Goal: Browse casually: Explore the website without a specific task or goal

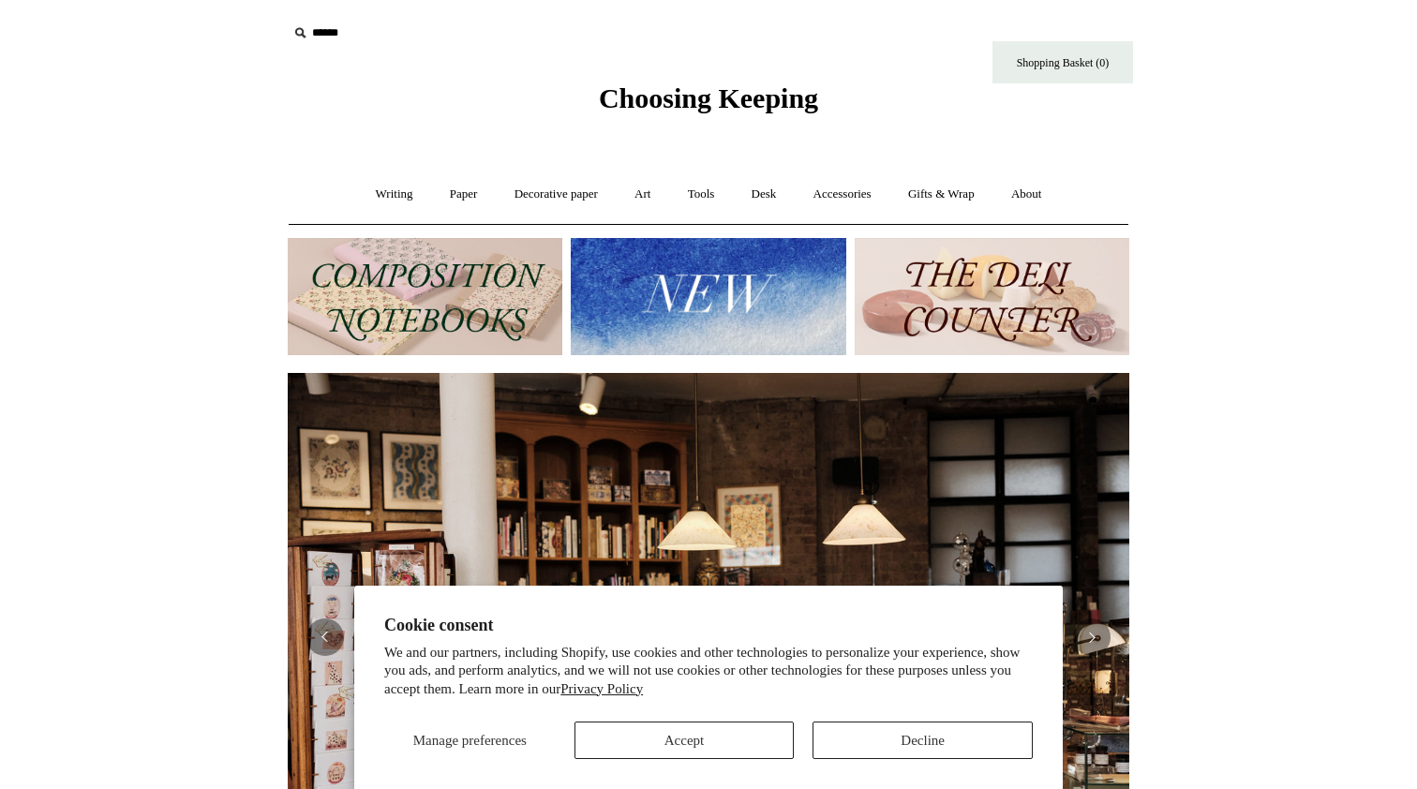
click at [855, 740] on button "Decline" at bounding box center [922, 739] width 220 height 37
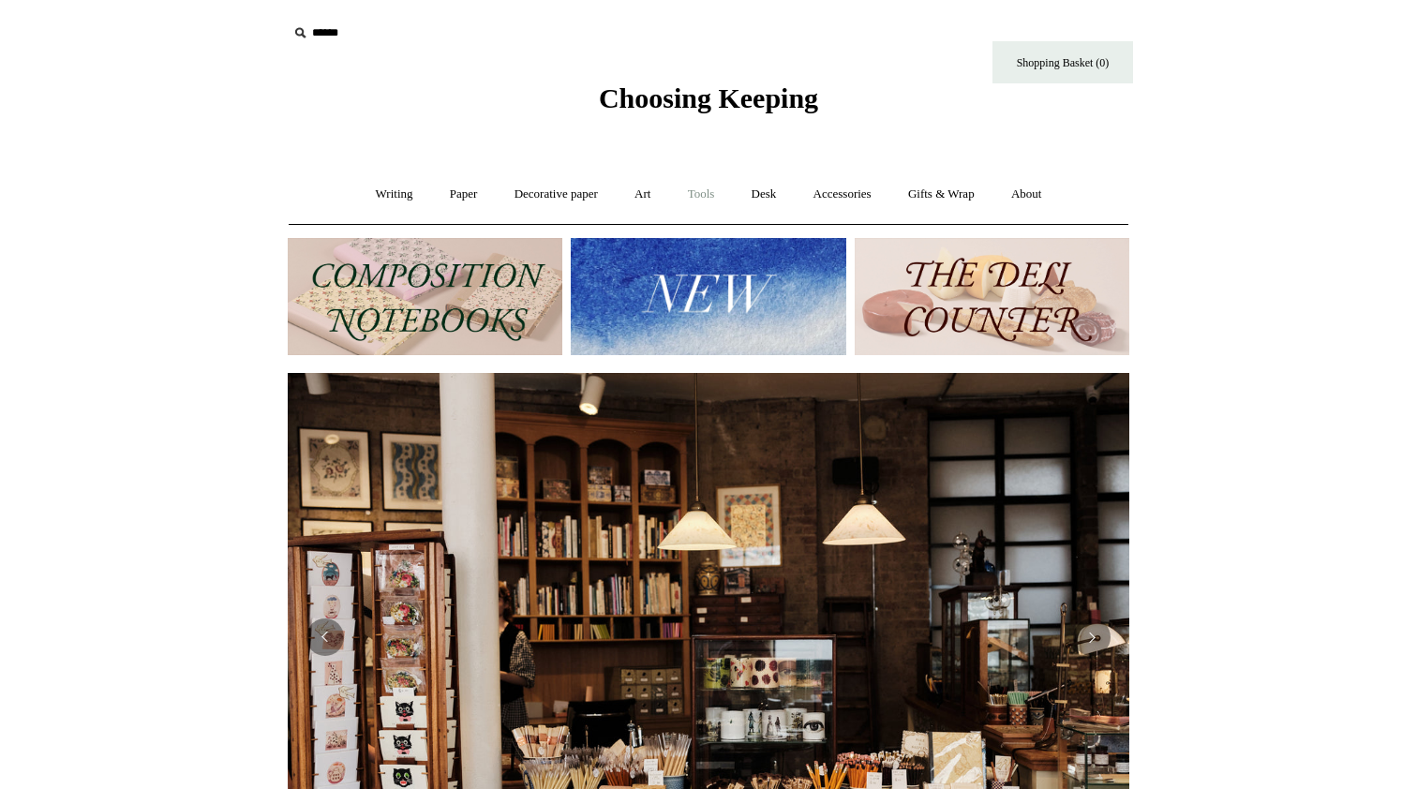
click at [706, 199] on link "Tools +" at bounding box center [701, 195] width 61 height 50
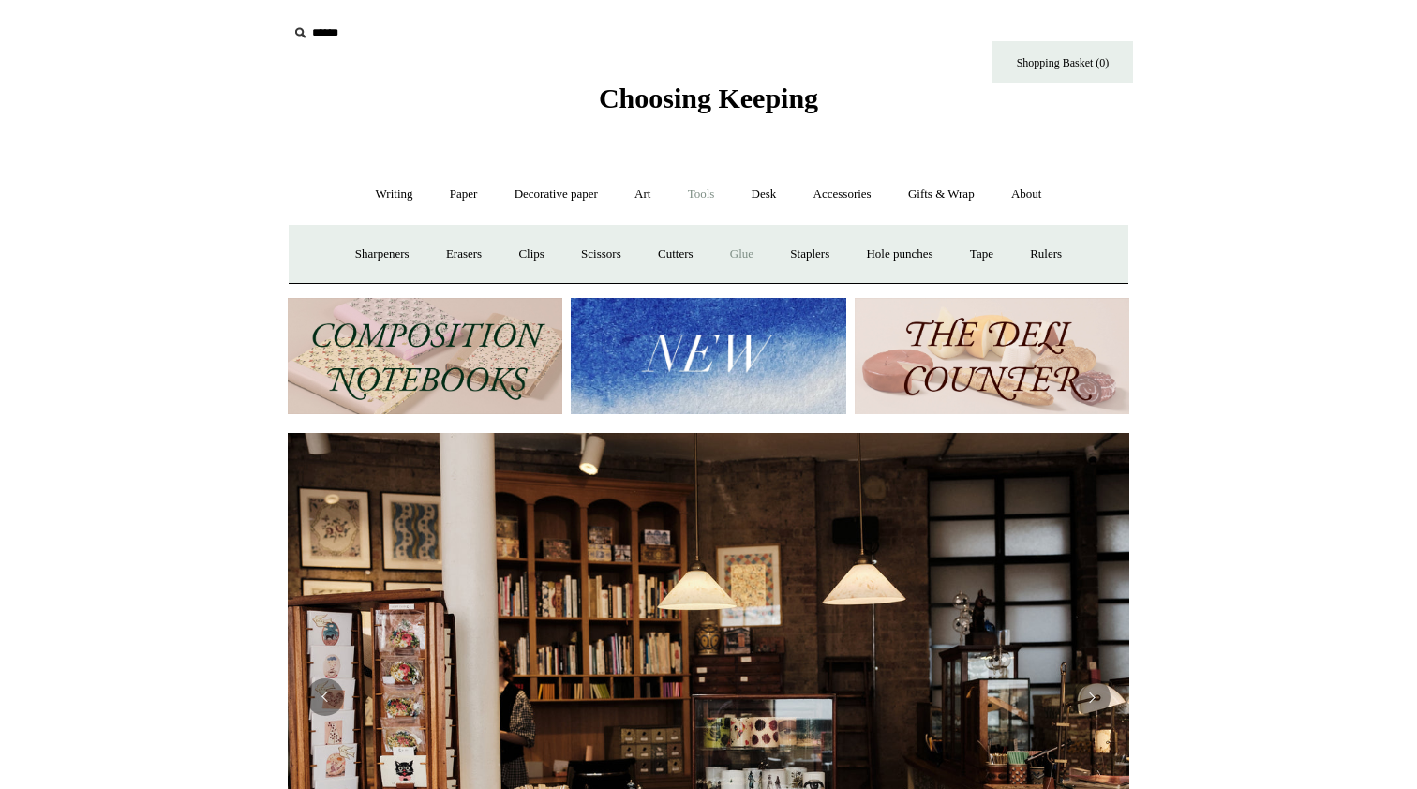
click at [736, 260] on link "Glue" at bounding box center [741, 255] width 57 height 50
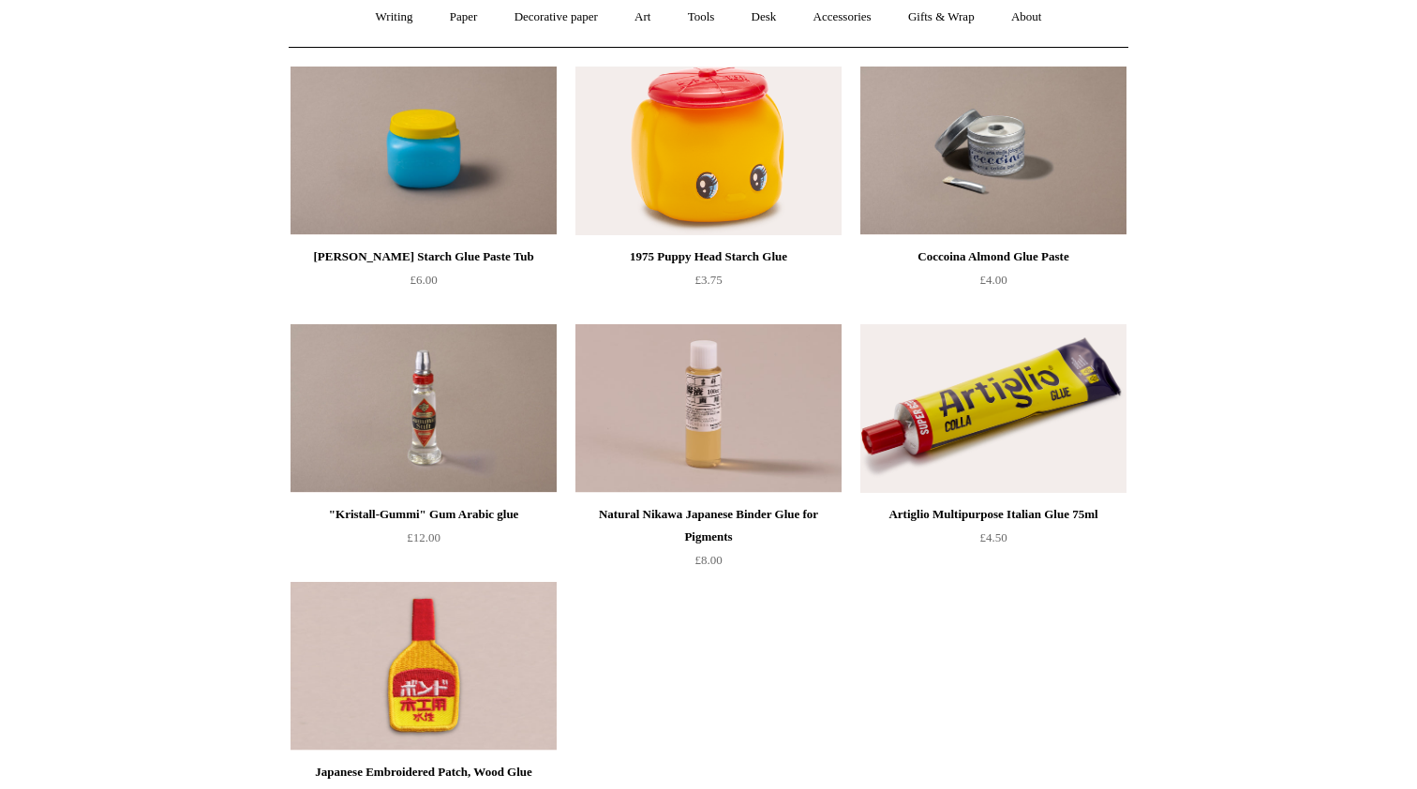
scroll to position [1, 0]
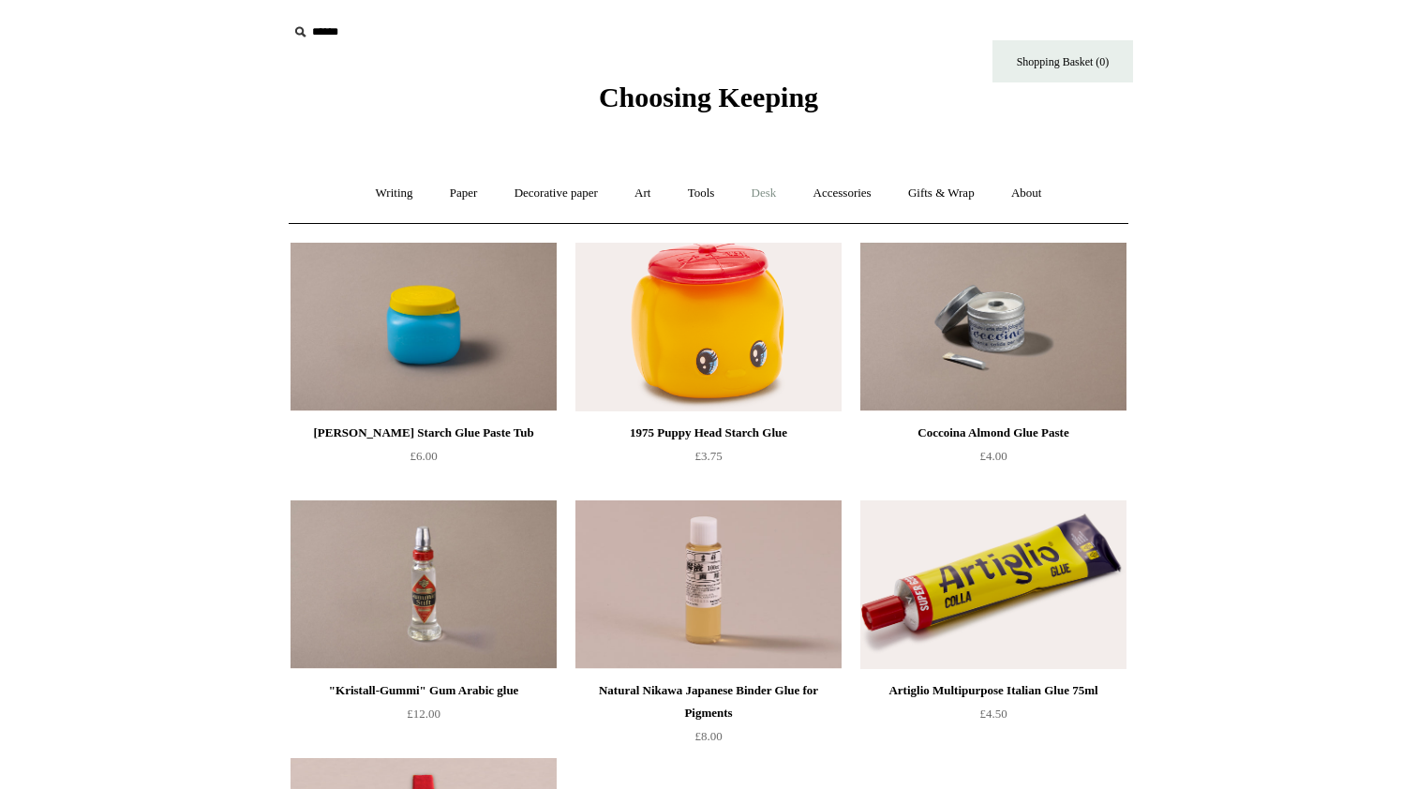
click at [758, 191] on link "Desk +" at bounding box center [764, 194] width 59 height 50
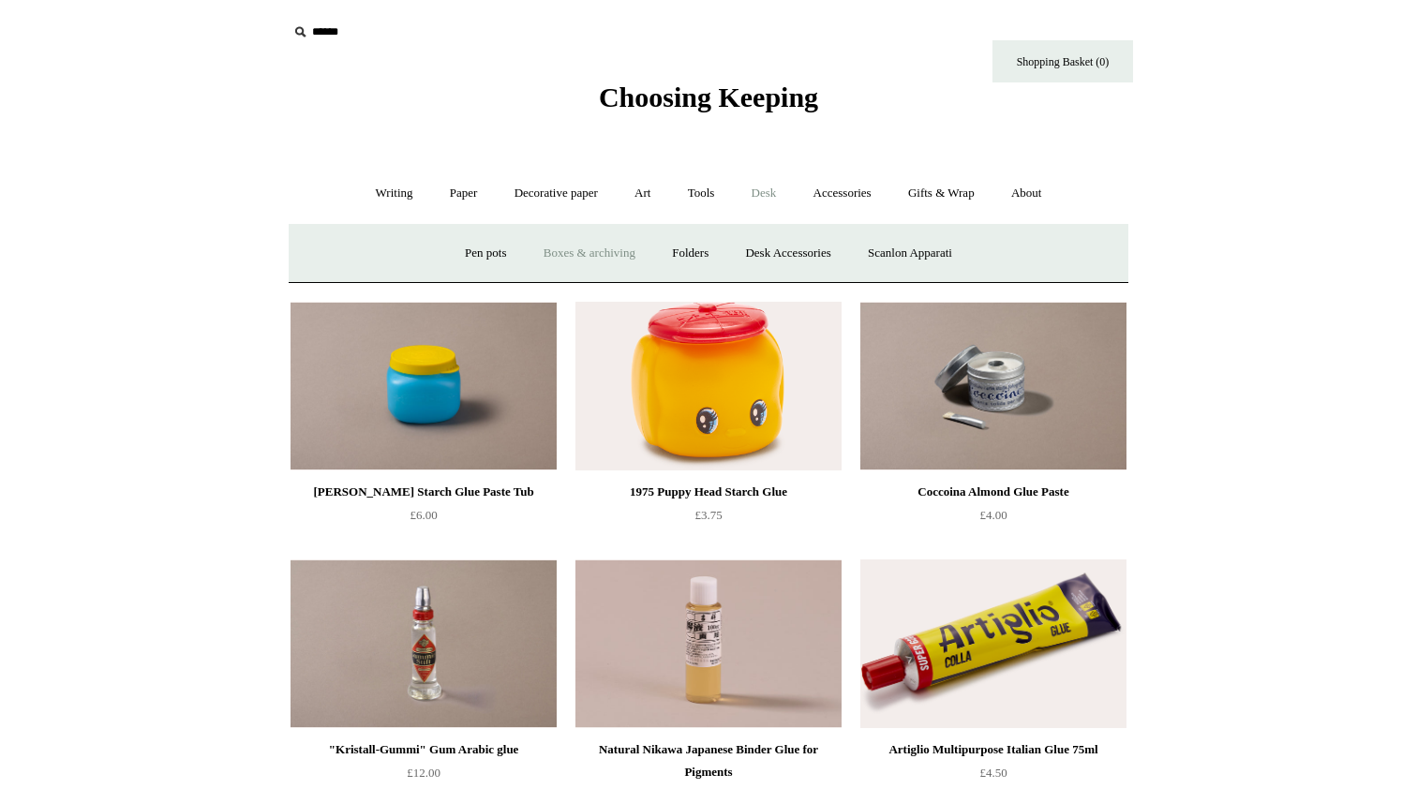
click at [547, 254] on link "Boxes & archiving" at bounding box center [590, 254] width 126 height 50
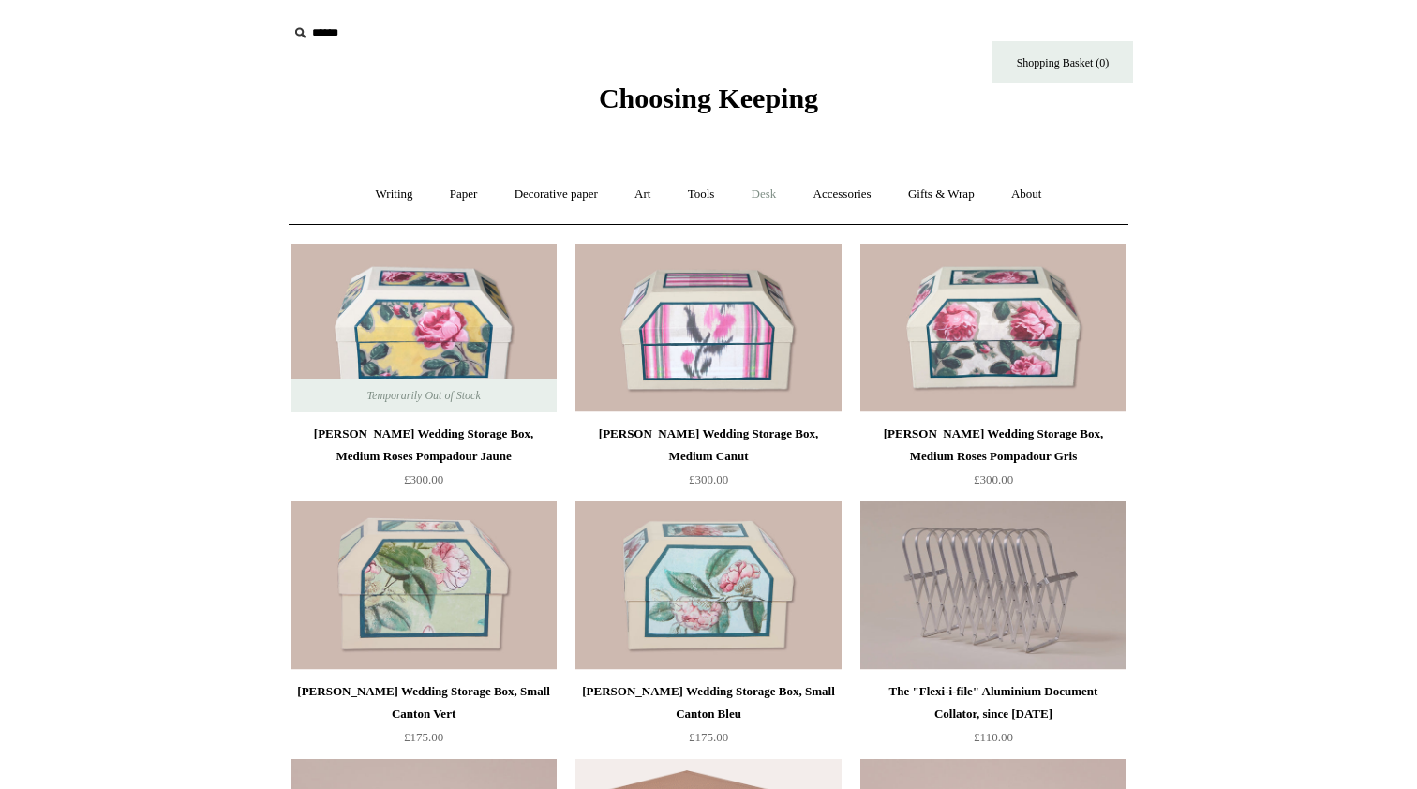
click at [752, 191] on link "Desk +" at bounding box center [764, 195] width 59 height 50
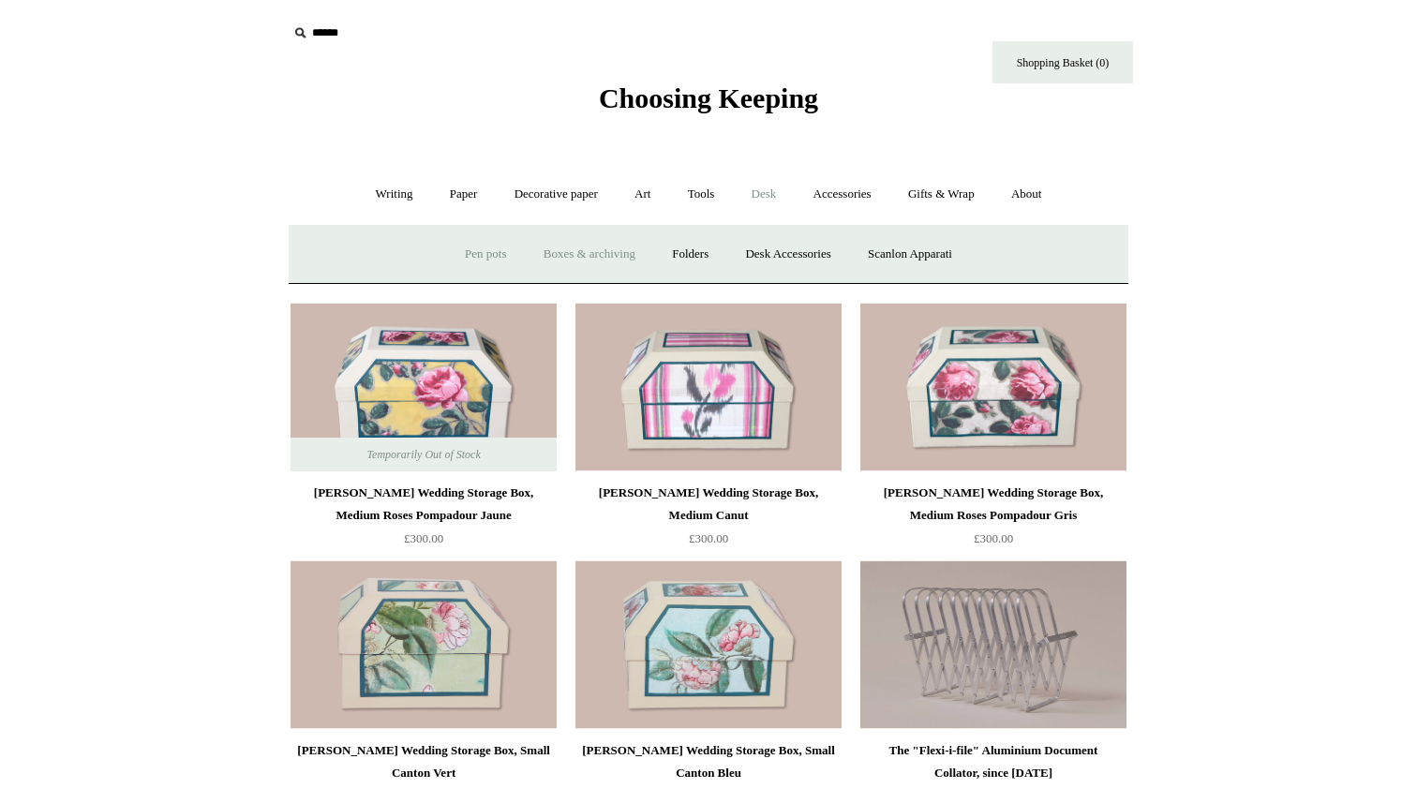
click at [465, 247] on link "Pen pots" at bounding box center [485, 255] width 75 height 50
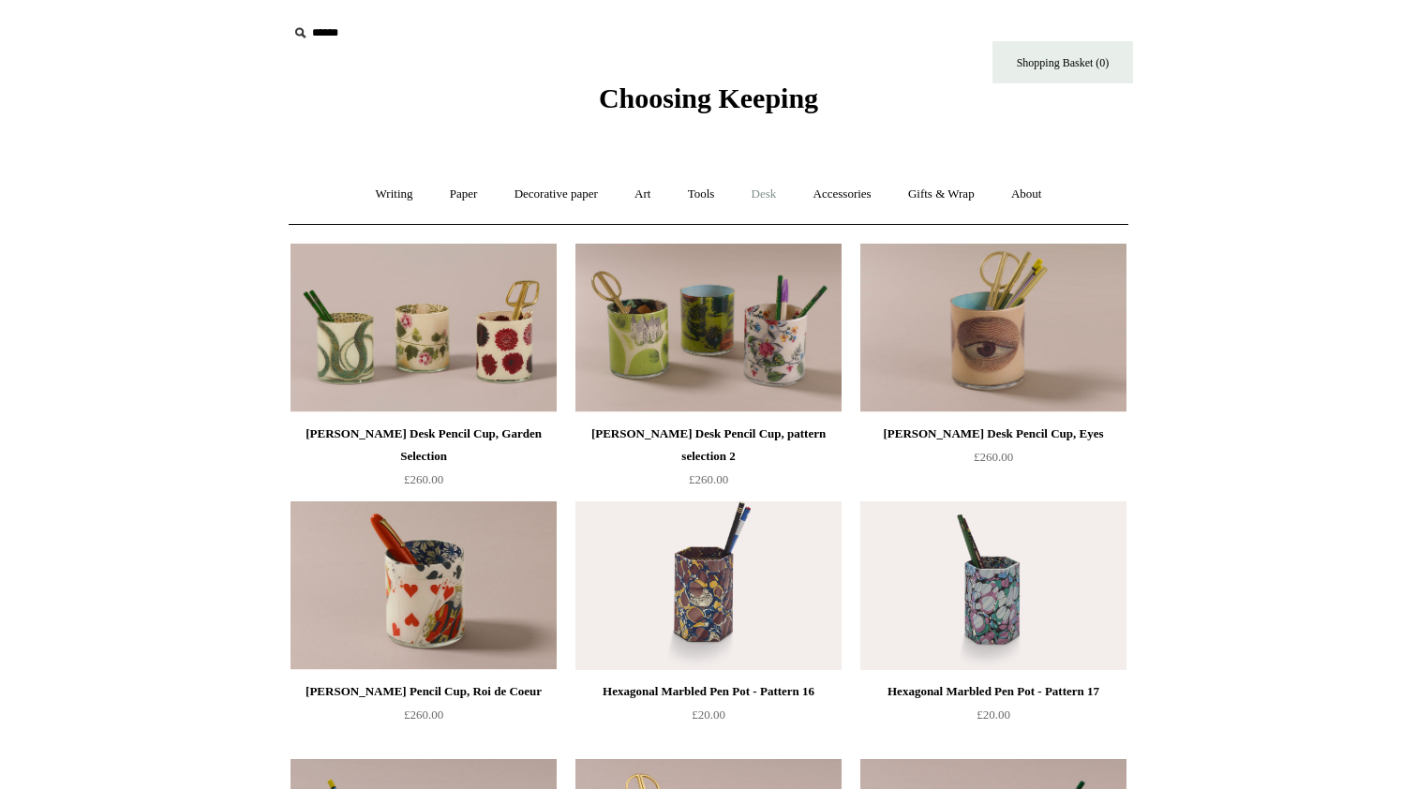
click at [761, 198] on link "Desk +" at bounding box center [764, 195] width 59 height 50
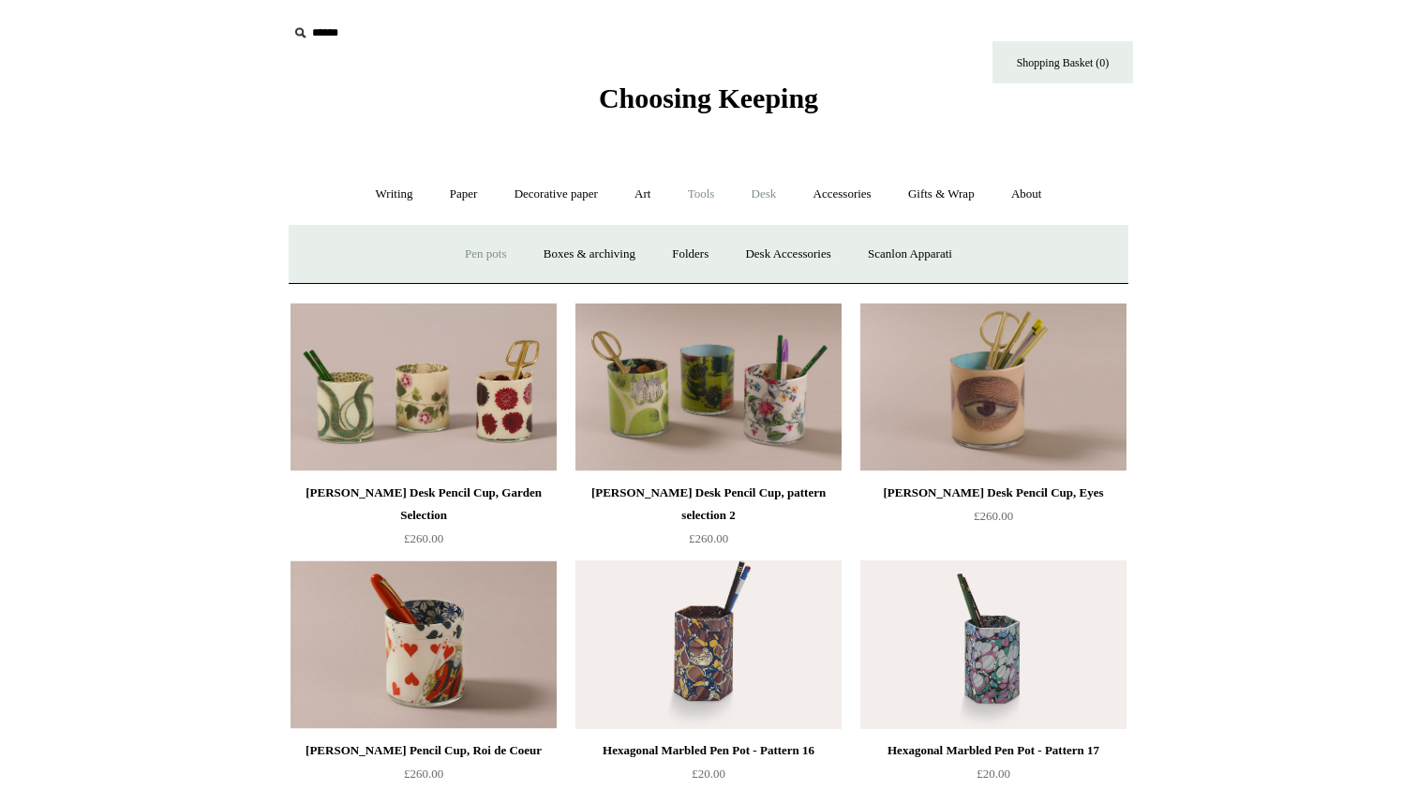
click at [706, 191] on link "Tools +" at bounding box center [701, 195] width 61 height 50
click at [574, 256] on link "Scissors" at bounding box center [601, 255] width 74 height 50
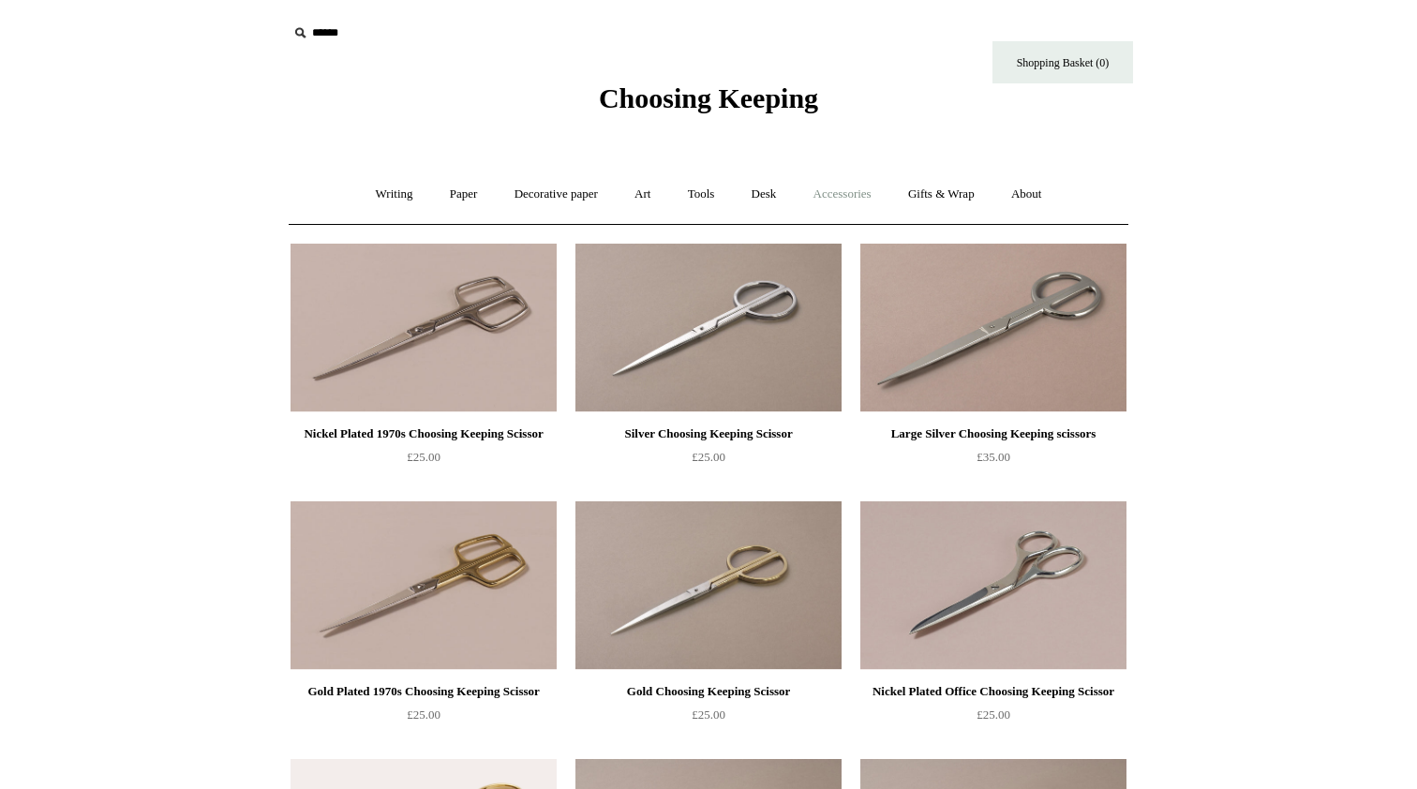
click at [838, 195] on link "Accessories +" at bounding box center [842, 195] width 92 height 50
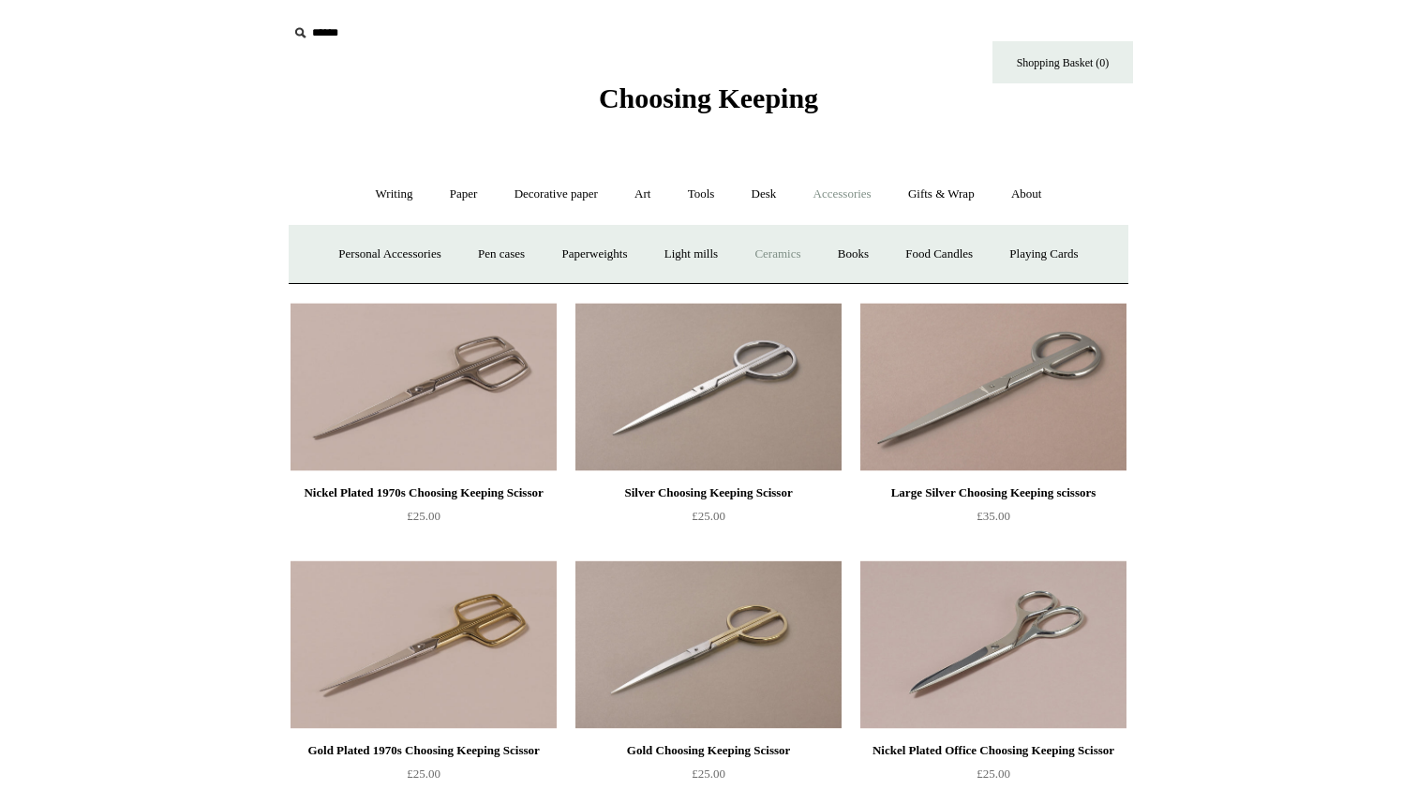
click at [803, 248] on link "Ceramics +" at bounding box center [777, 255] width 80 height 50
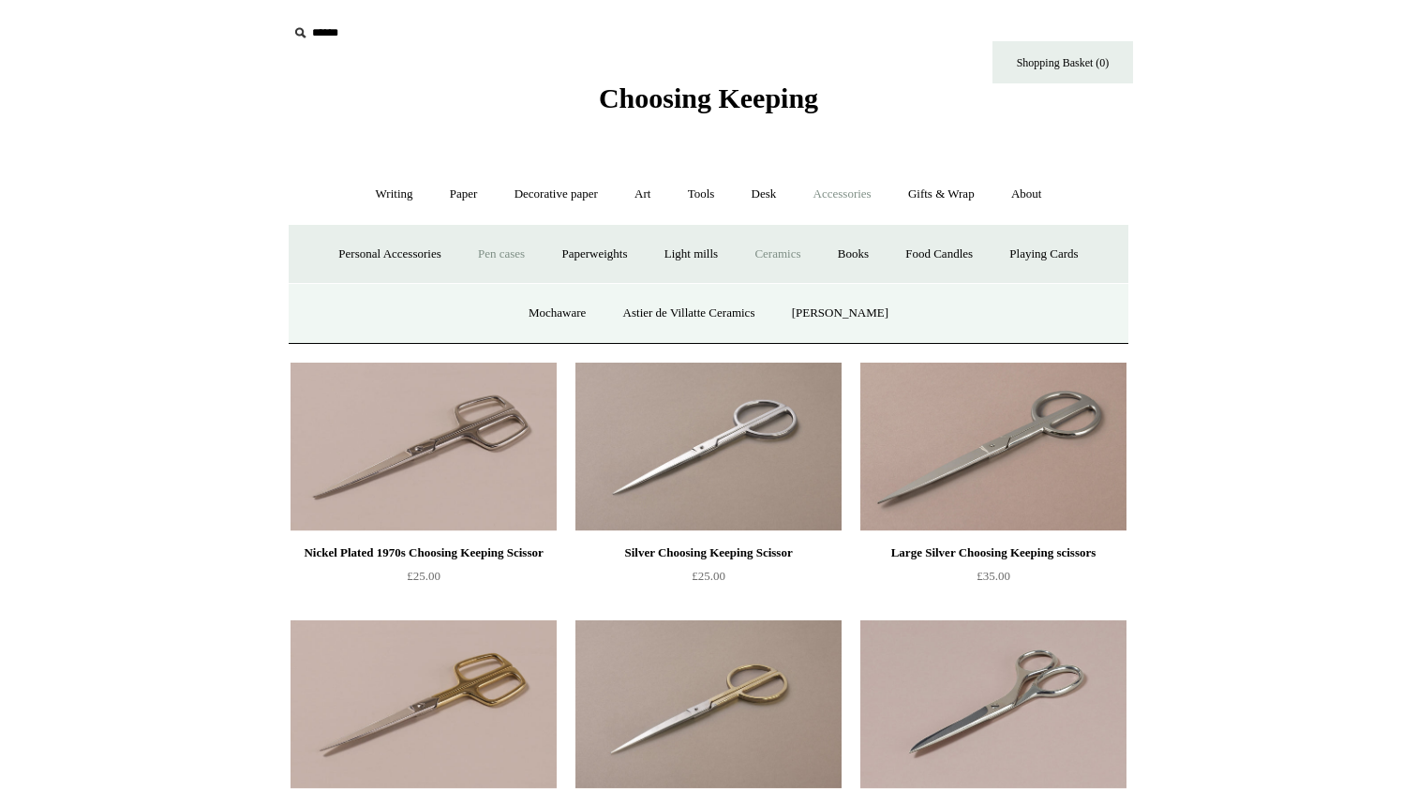
click at [486, 253] on link "Pen cases" at bounding box center [501, 255] width 81 height 50
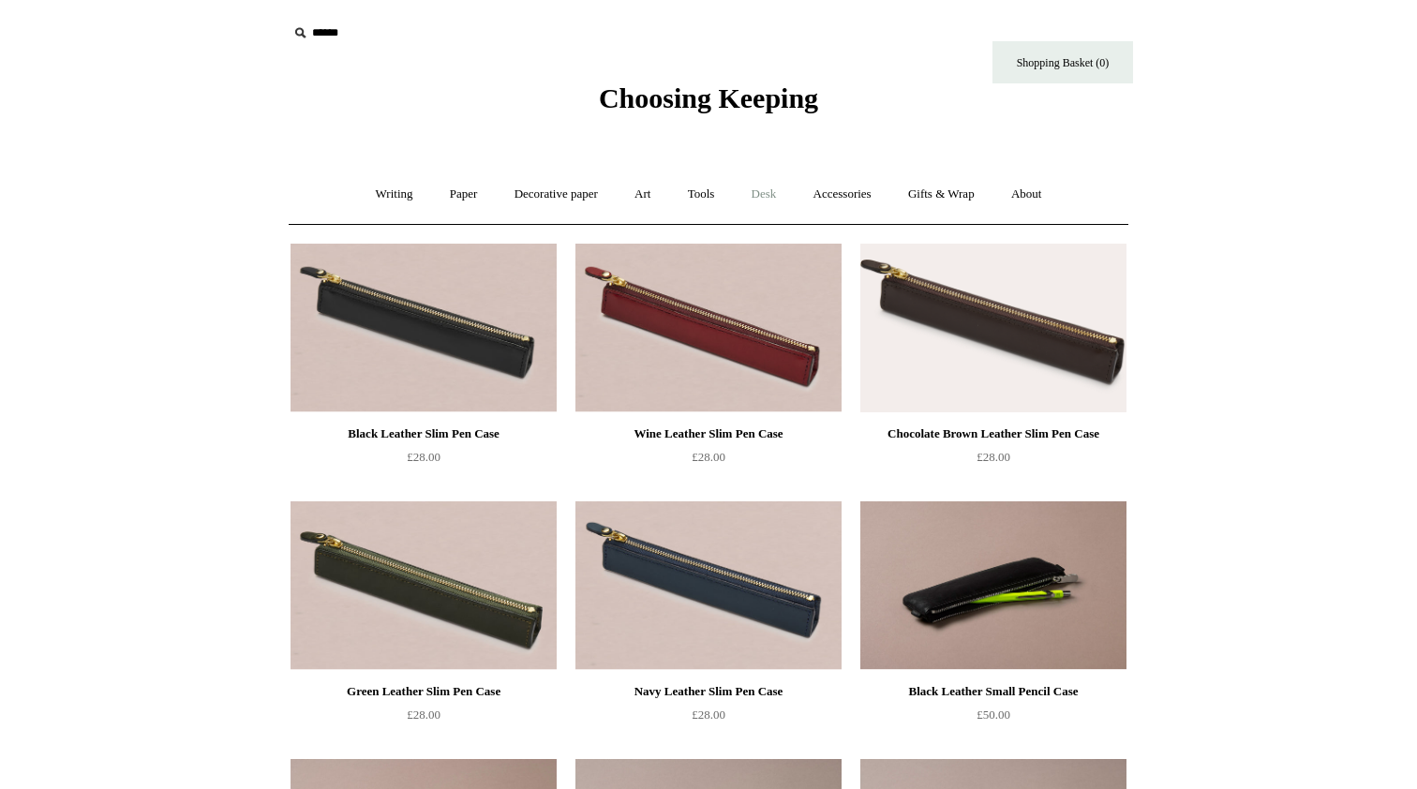
click at [756, 199] on link "Desk +" at bounding box center [764, 195] width 59 height 50
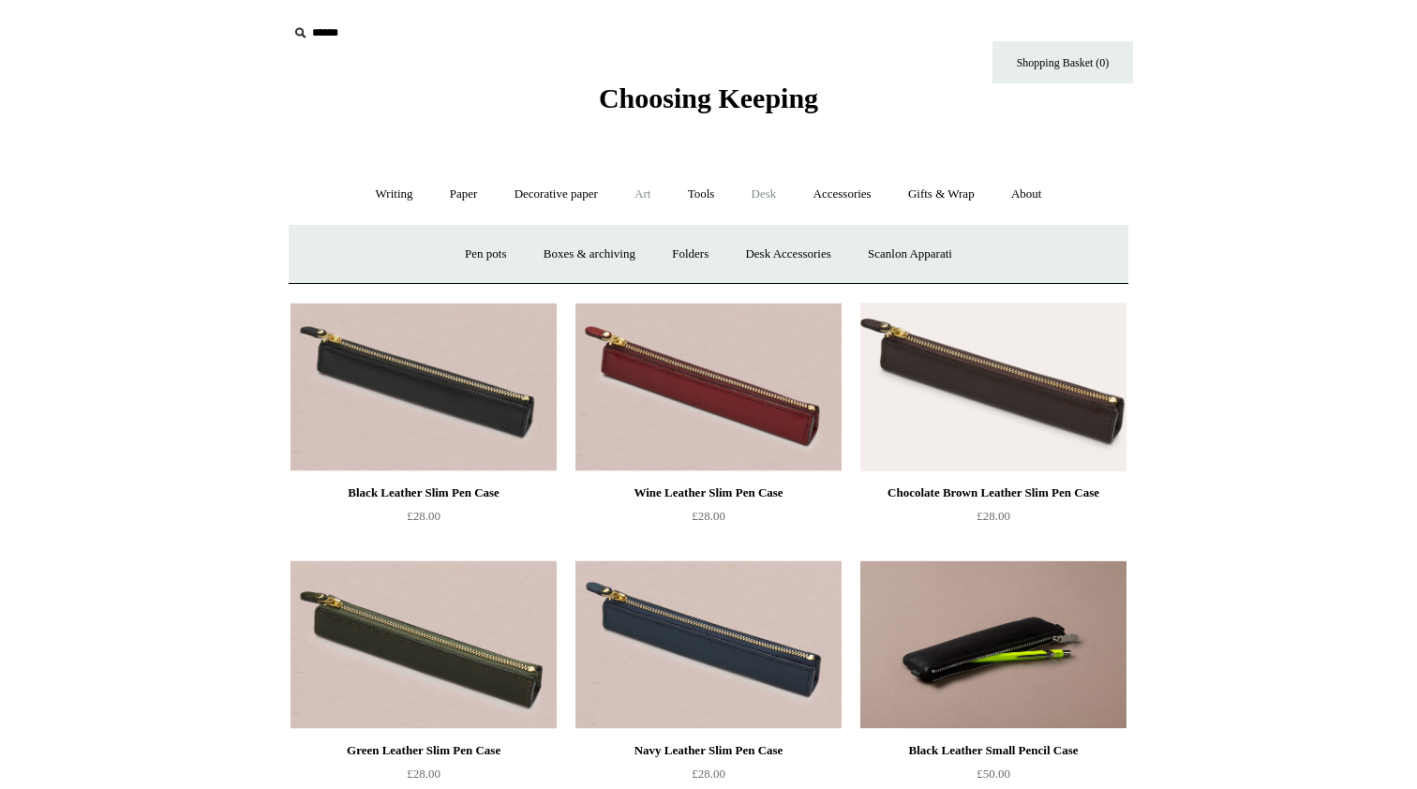
click at [644, 199] on link "Art +" at bounding box center [642, 195] width 50 height 50
click at [939, 261] on link "Wax & seals" at bounding box center [904, 255] width 95 height 50
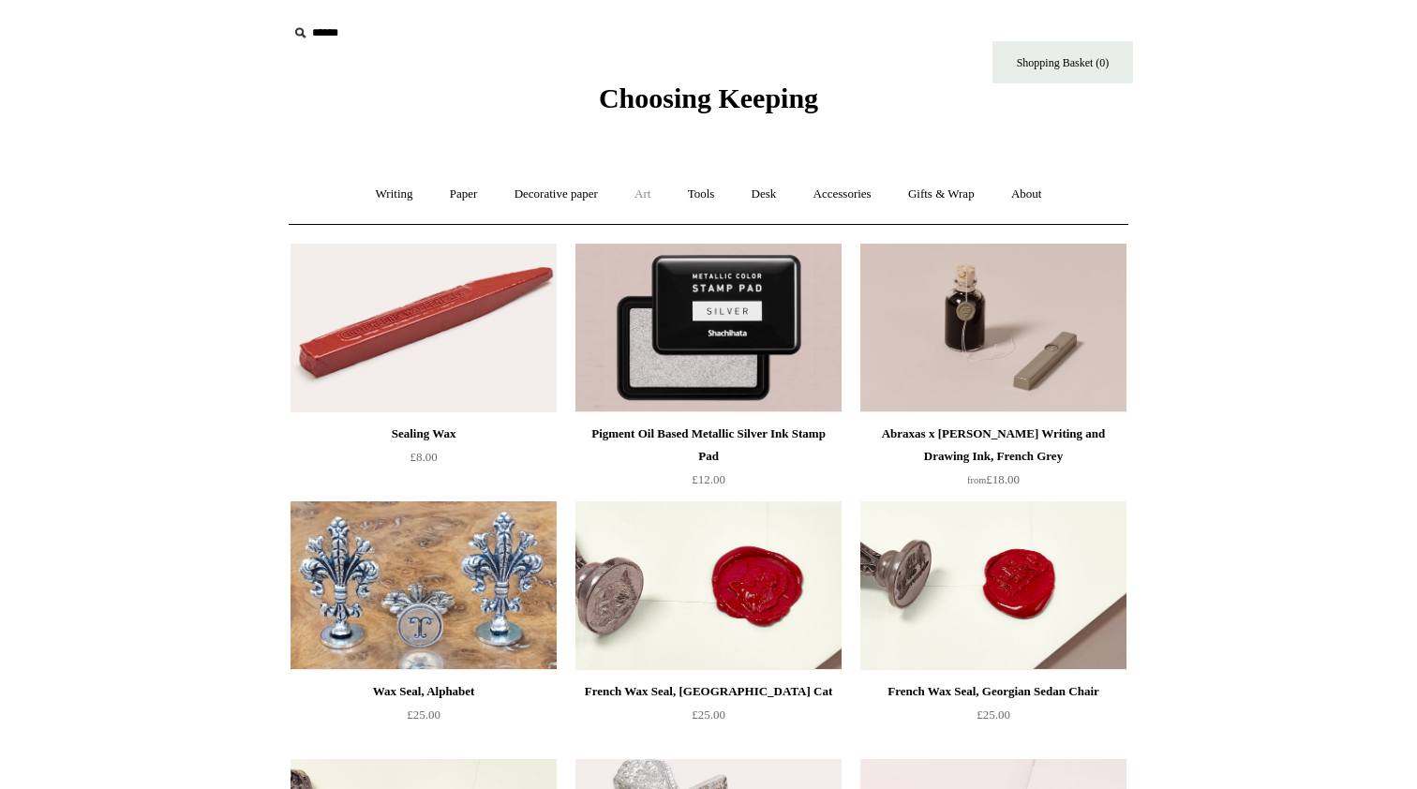
click at [649, 197] on link "Art +" at bounding box center [642, 195] width 50 height 50
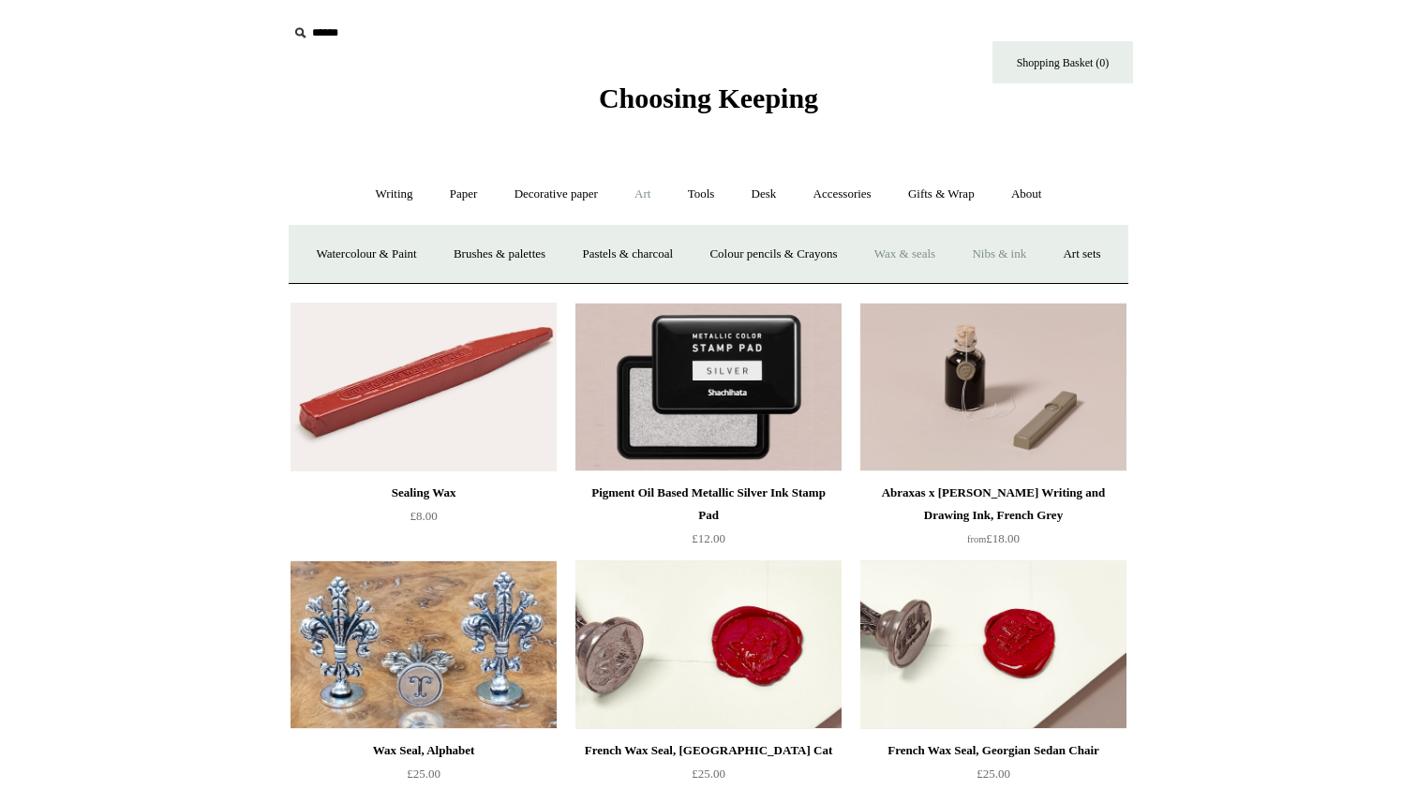
click at [1043, 244] on link "Nibs & ink" at bounding box center [999, 255] width 88 height 50
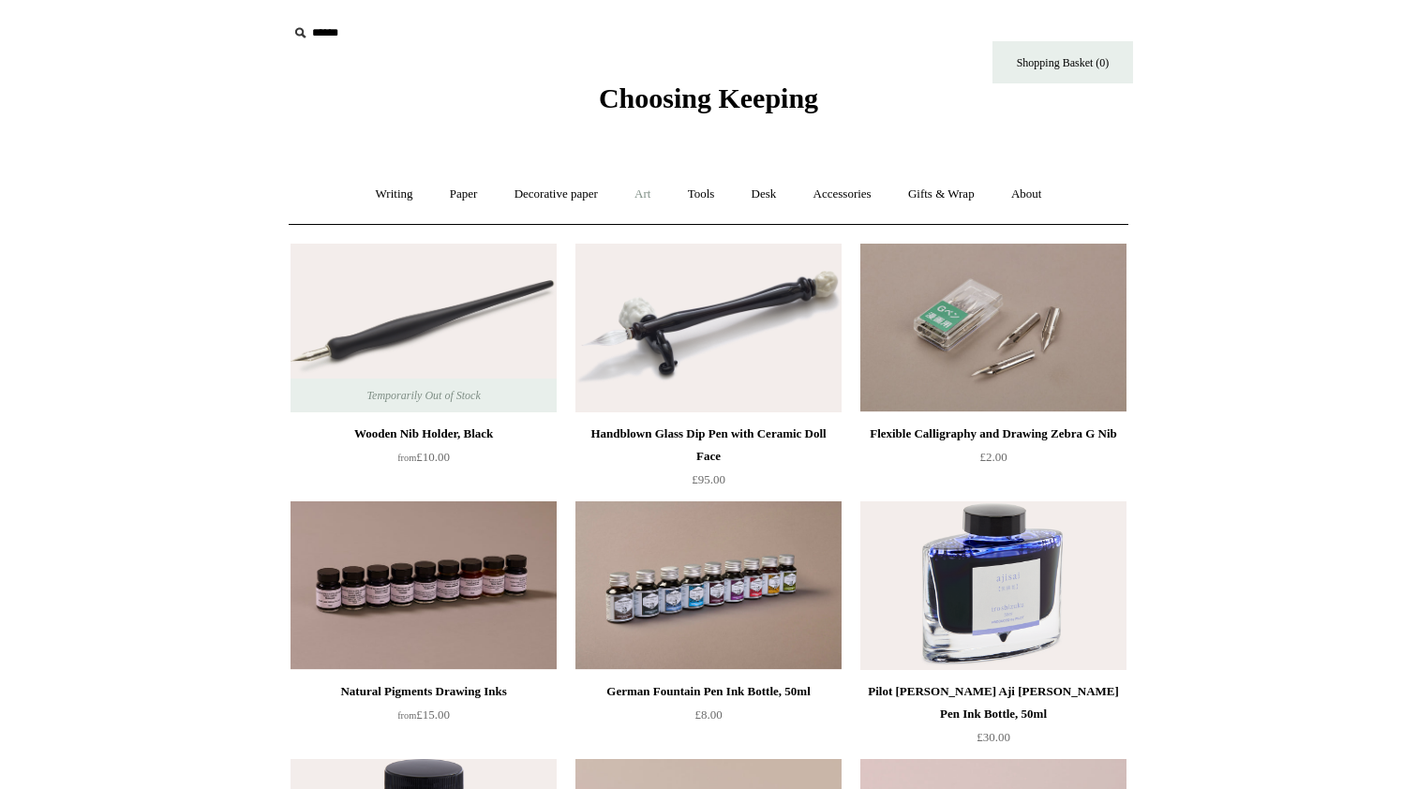
click at [629, 210] on link "Art +" at bounding box center [642, 195] width 50 height 50
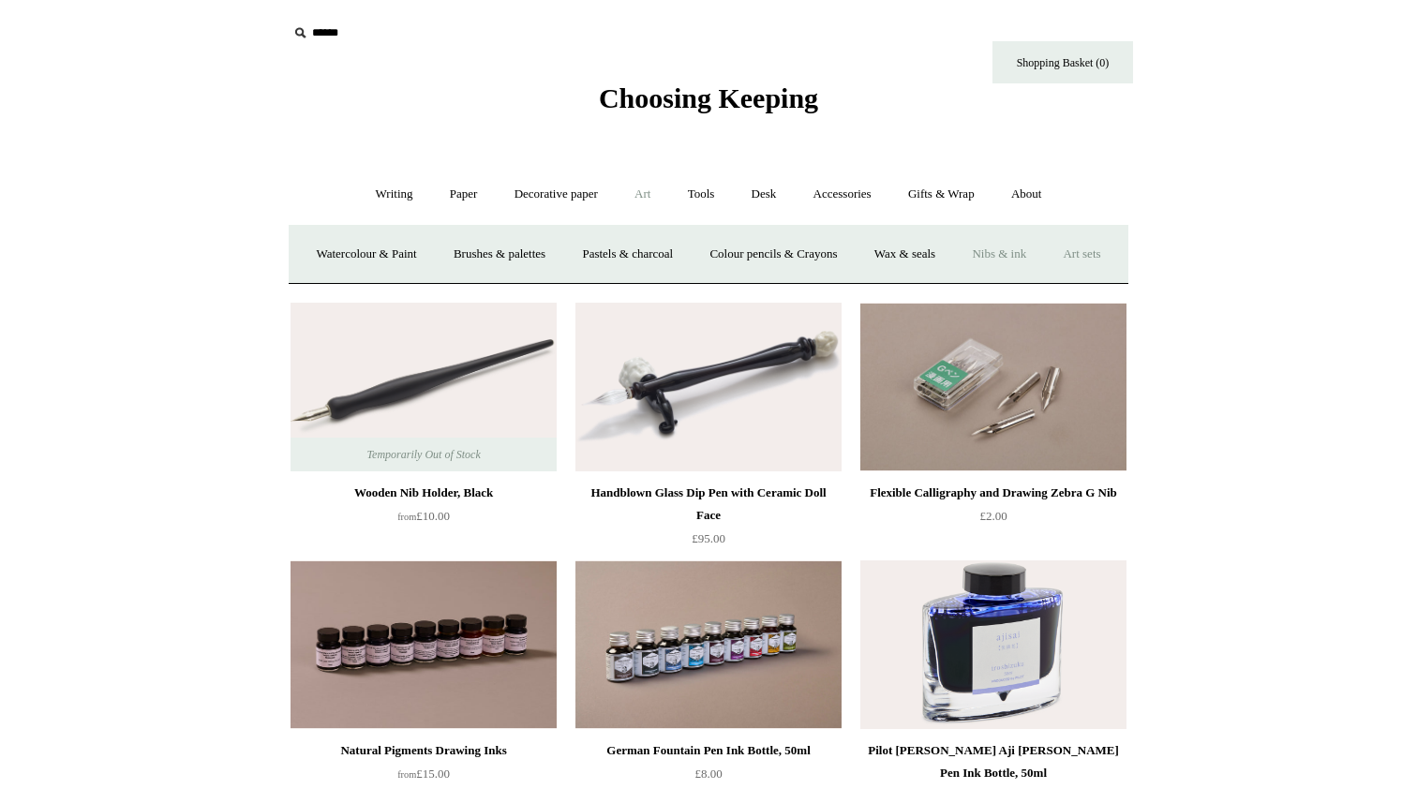
click at [1046, 279] on link "Art sets" at bounding box center [1081, 255] width 71 height 50
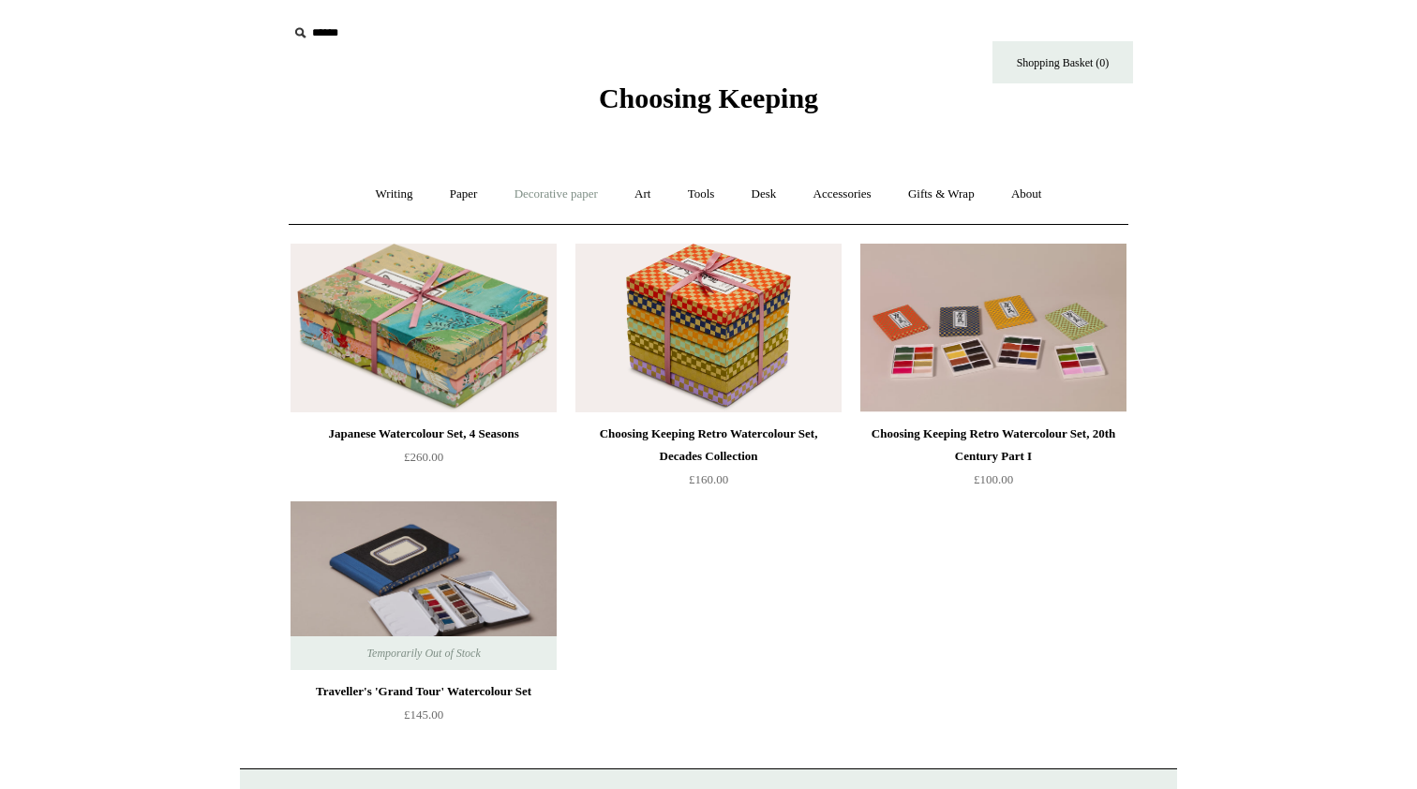
click at [543, 187] on link "Decorative paper +" at bounding box center [556, 195] width 117 height 50
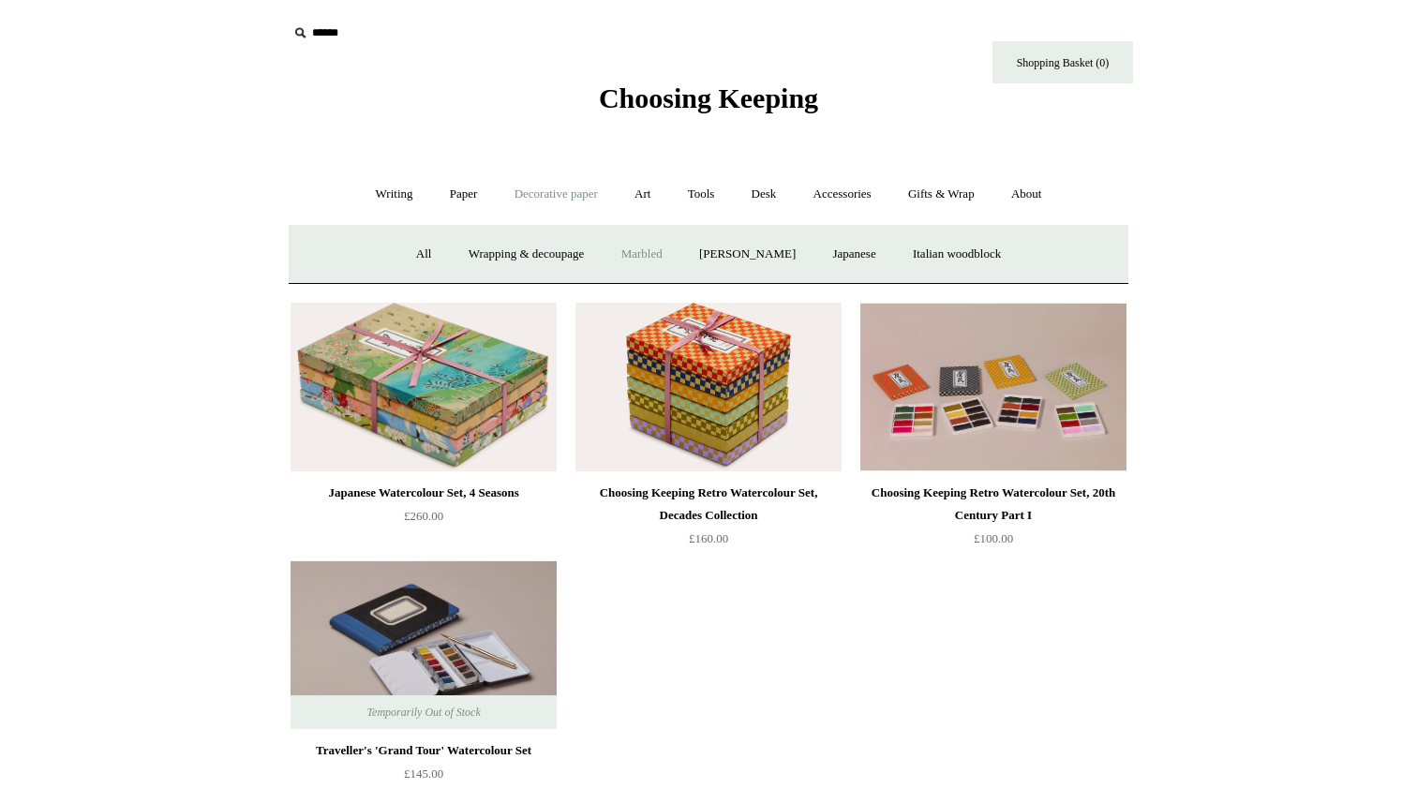
click at [622, 262] on link "Marbled" at bounding box center [641, 255] width 75 height 50
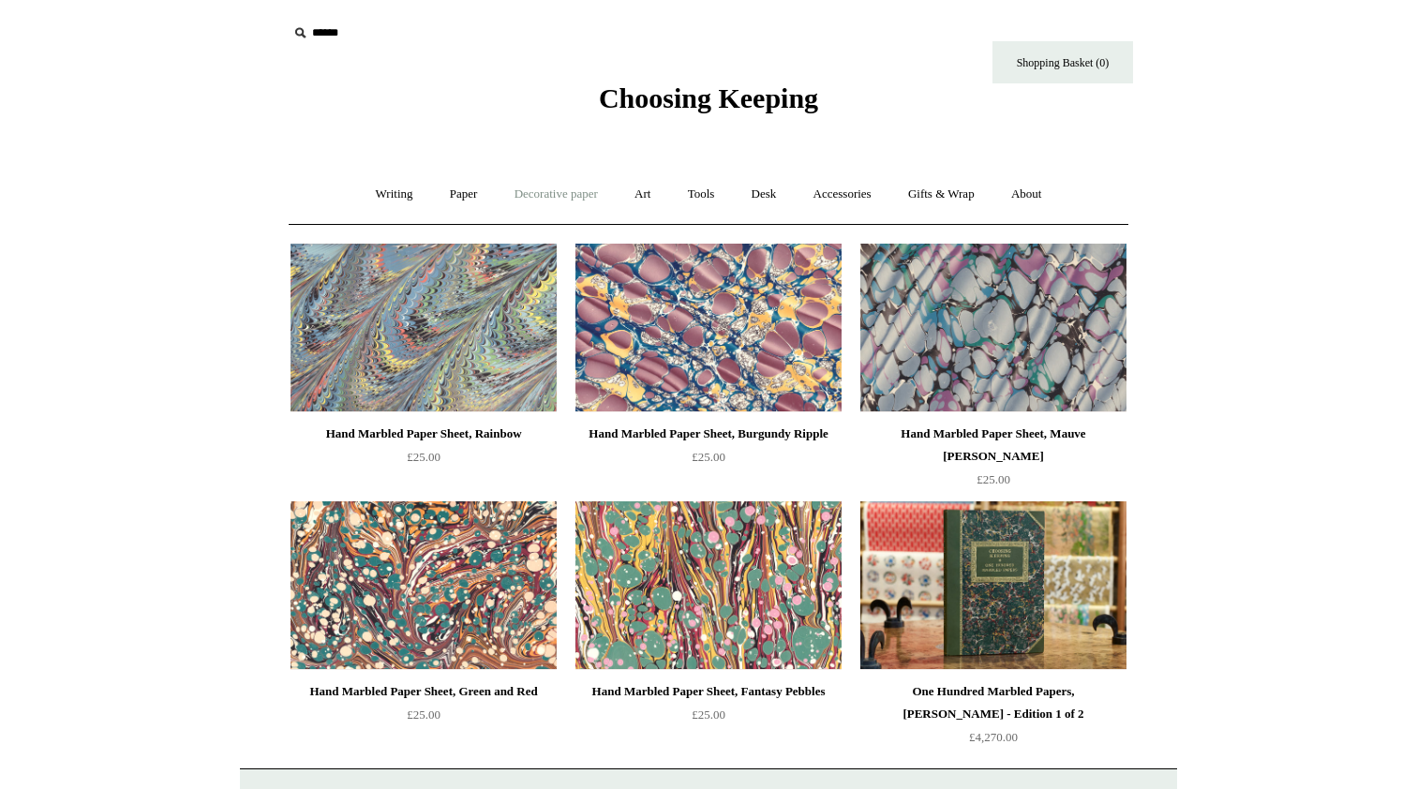
click at [543, 192] on link "Decorative paper +" at bounding box center [556, 195] width 117 height 50
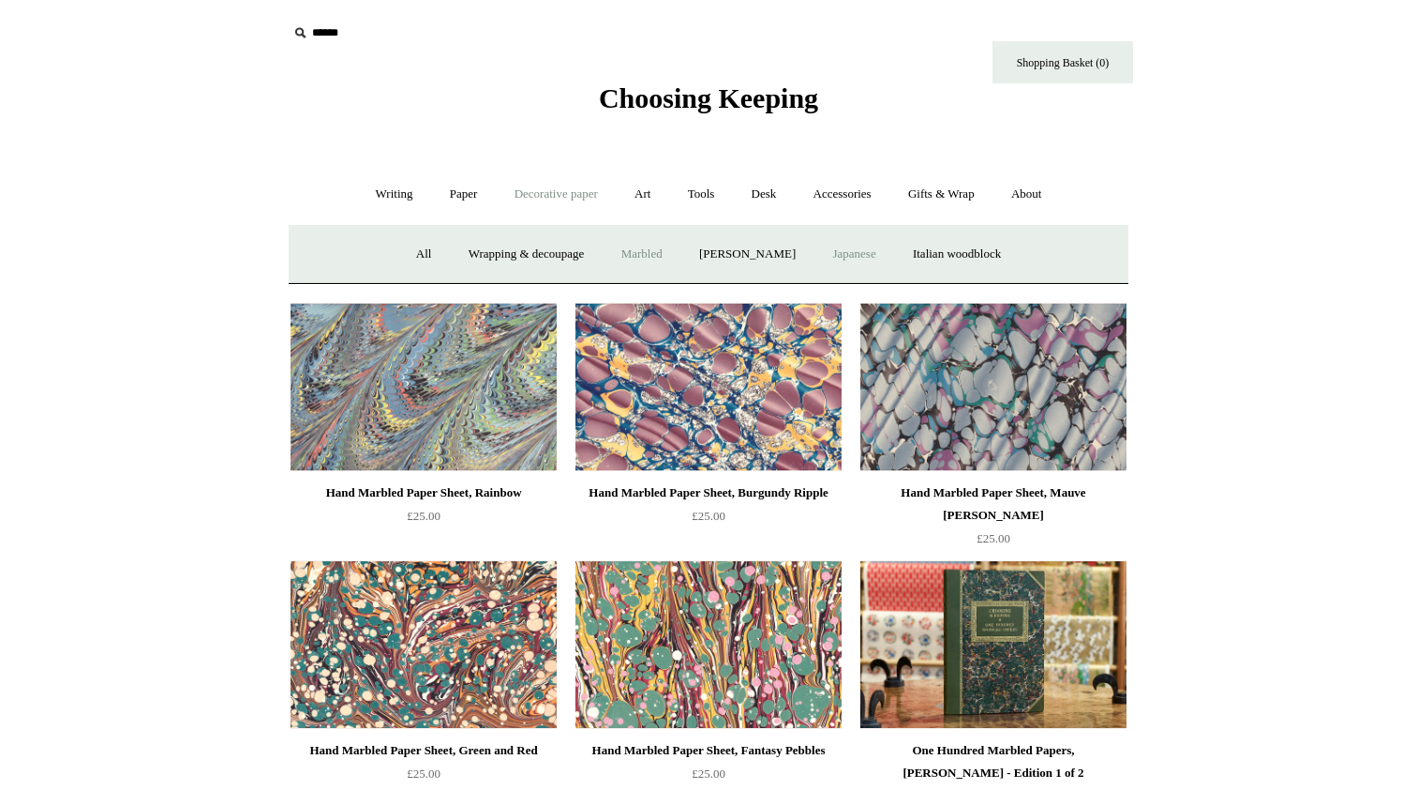
click at [858, 241] on link "Japanese" at bounding box center [853, 255] width 77 height 50
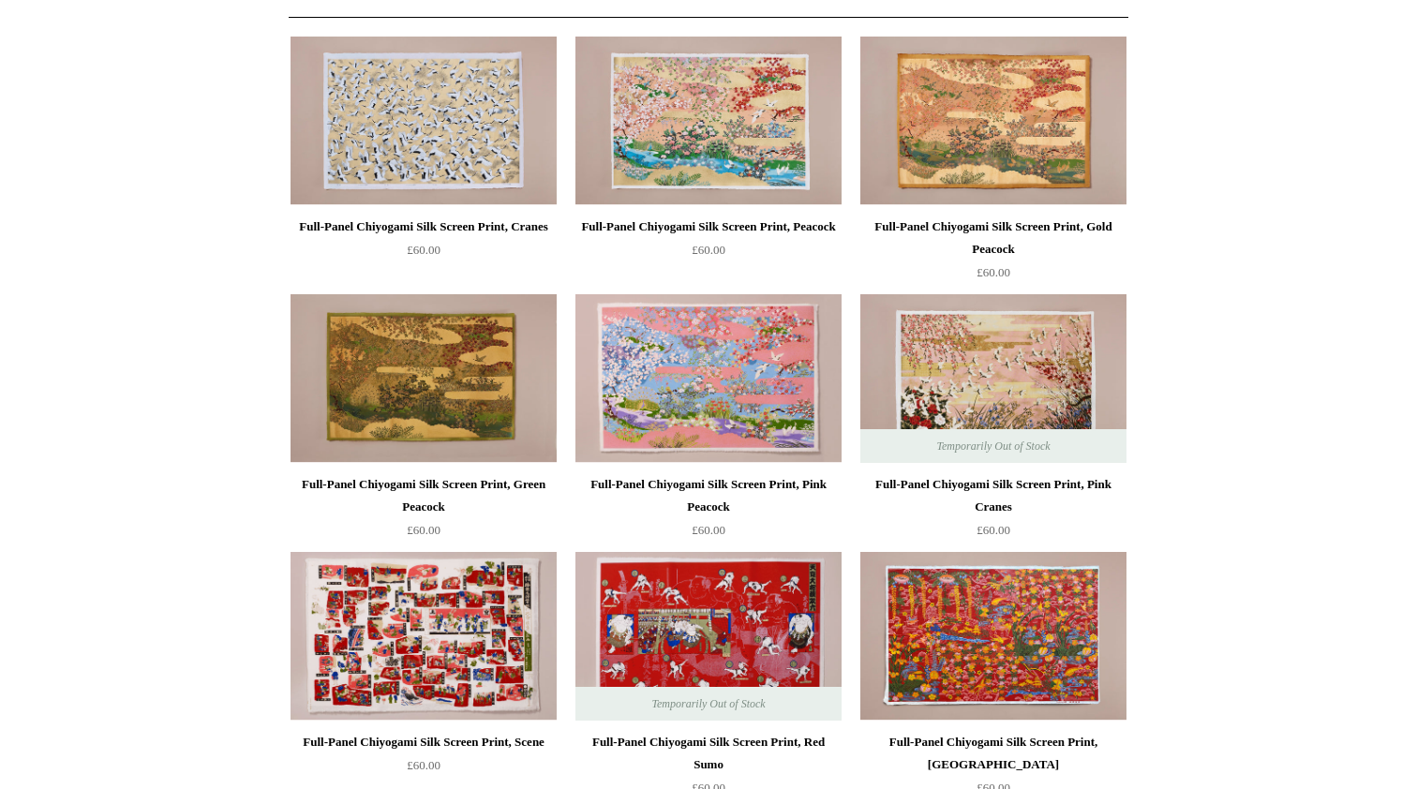
scroll to position [72, 0]
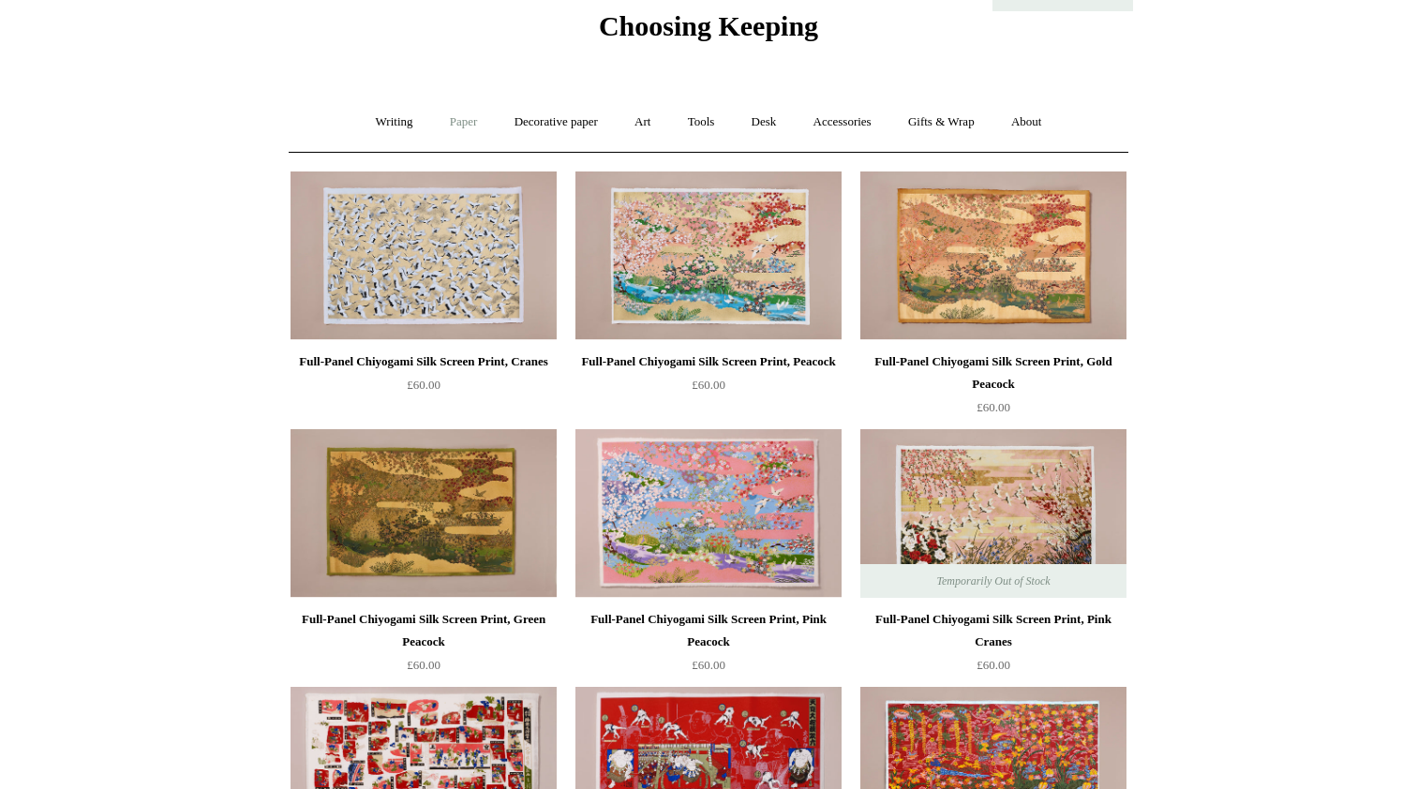
click at [461, 123] on link "Paper +" at bounding box center [464, 122] width 62 height 50
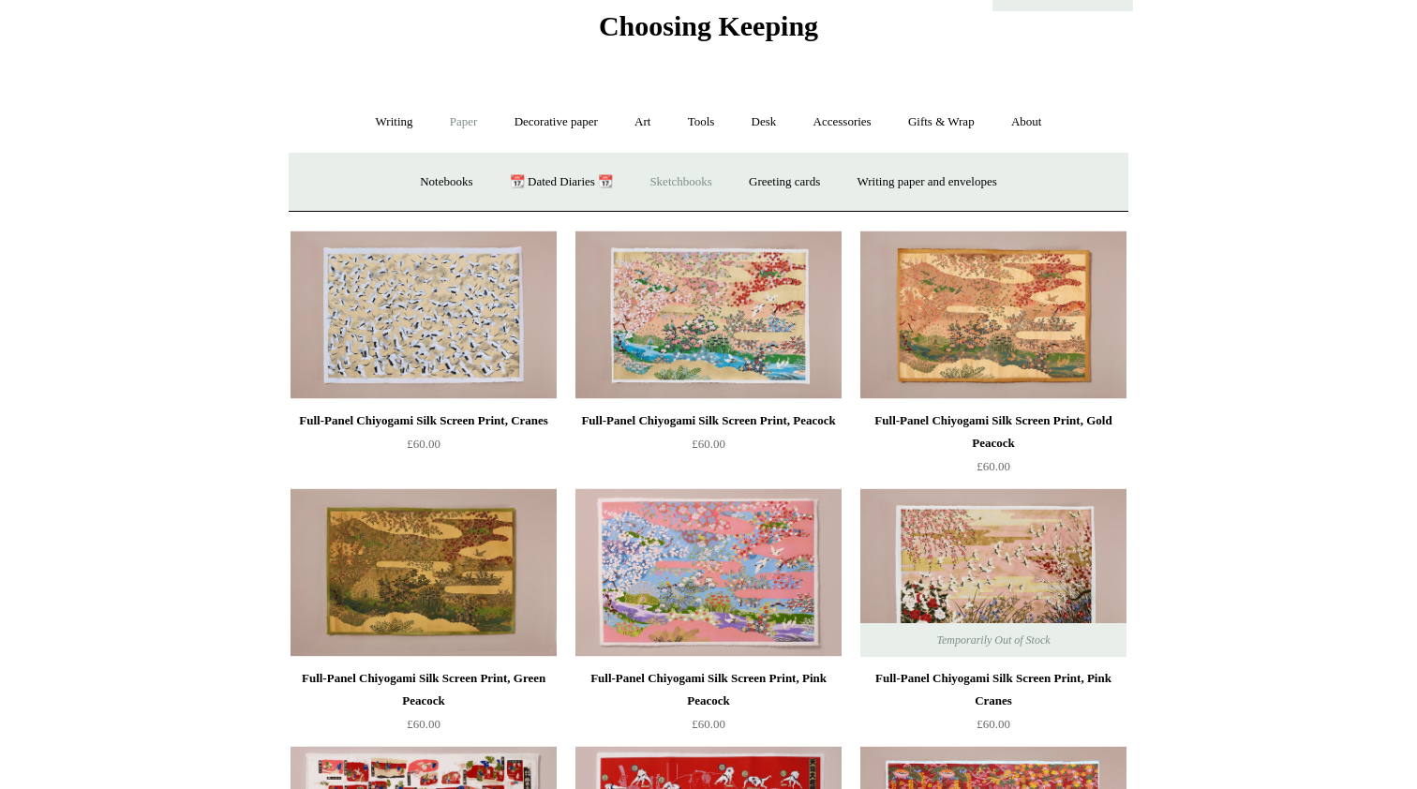
click at [658, 175] on link "Sketchbooks +" at bounding box center [680, 182] width 96 height 50
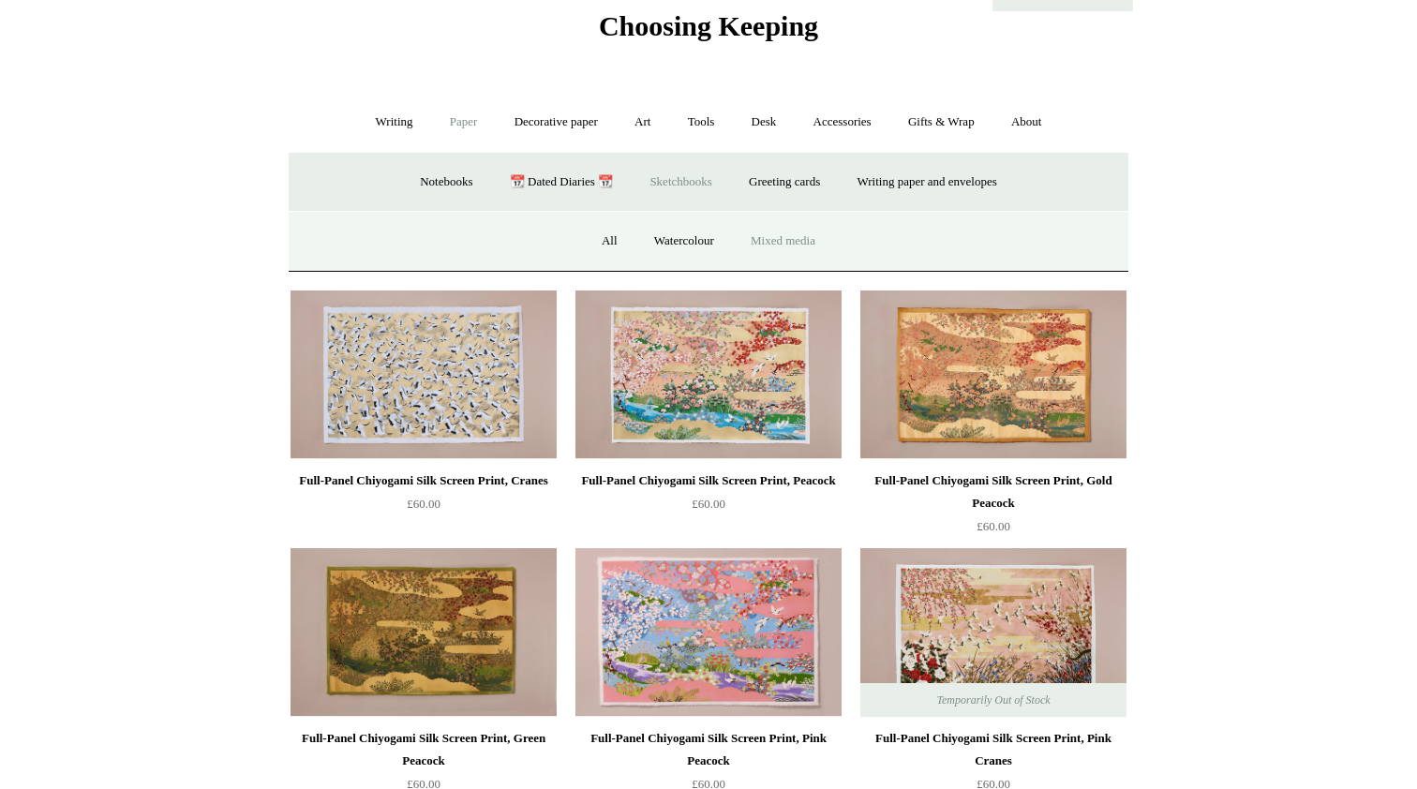
click at [759, 239] on link "Mixed media" at bounding box center [783, 241] width 98 height 50
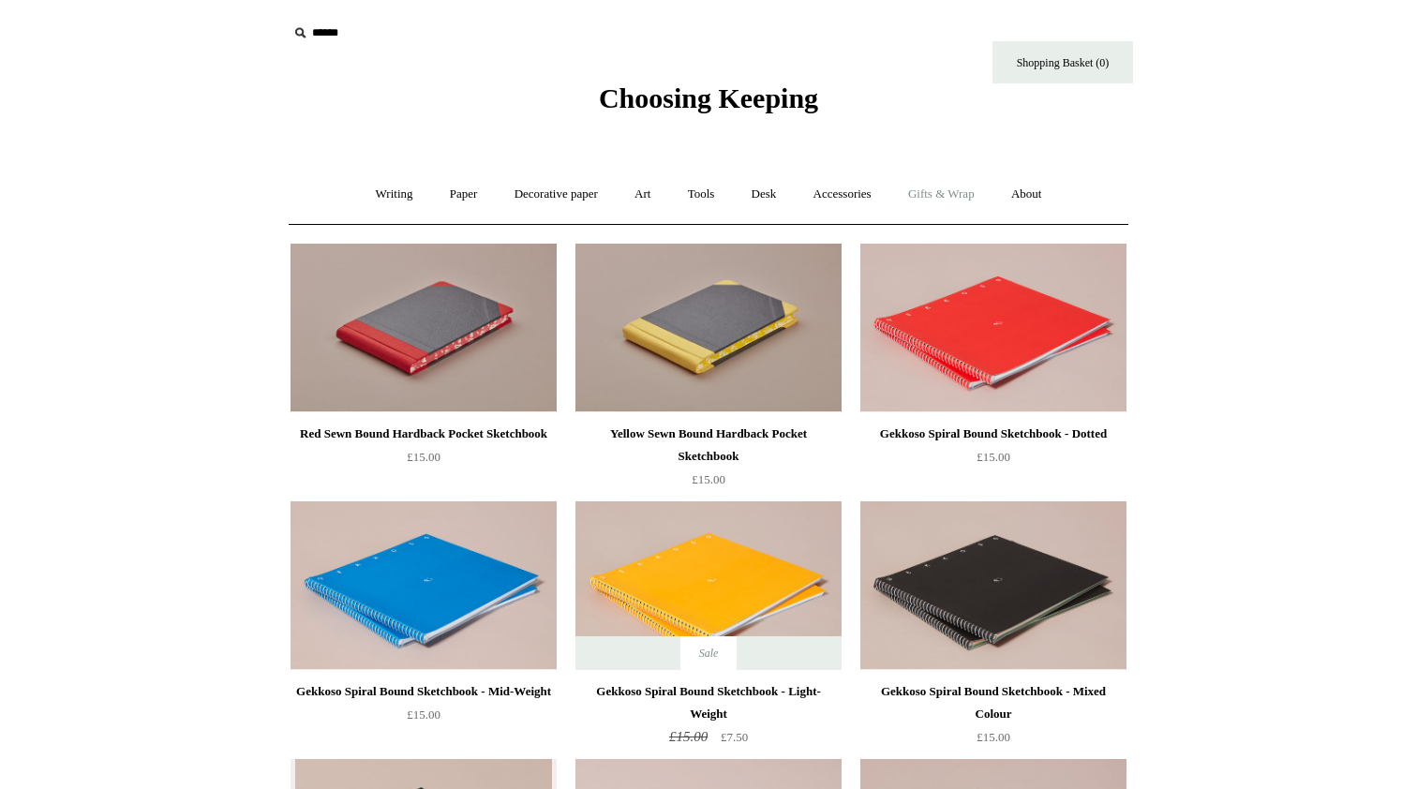
click at [970, 211] on link "Gifts & Wrap +" at bounding box center [941, 195] width 100 height 50
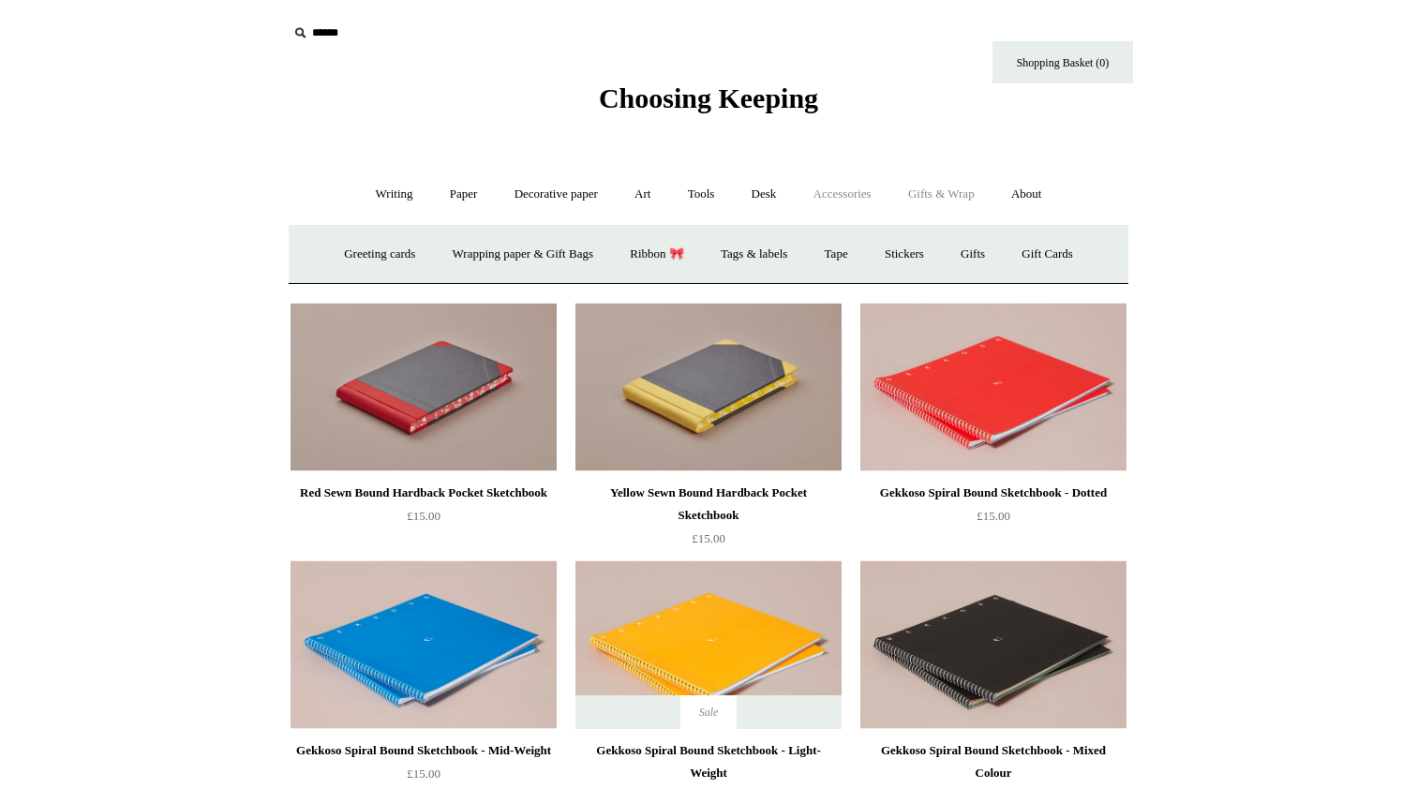
click at [848, 201] on link "Accessories +" at bounding box center [842, 195] width 92 height 50
click at [375, 242] on link "Personal Accessories +" at bounding box center [389, 255] width 136 height 50
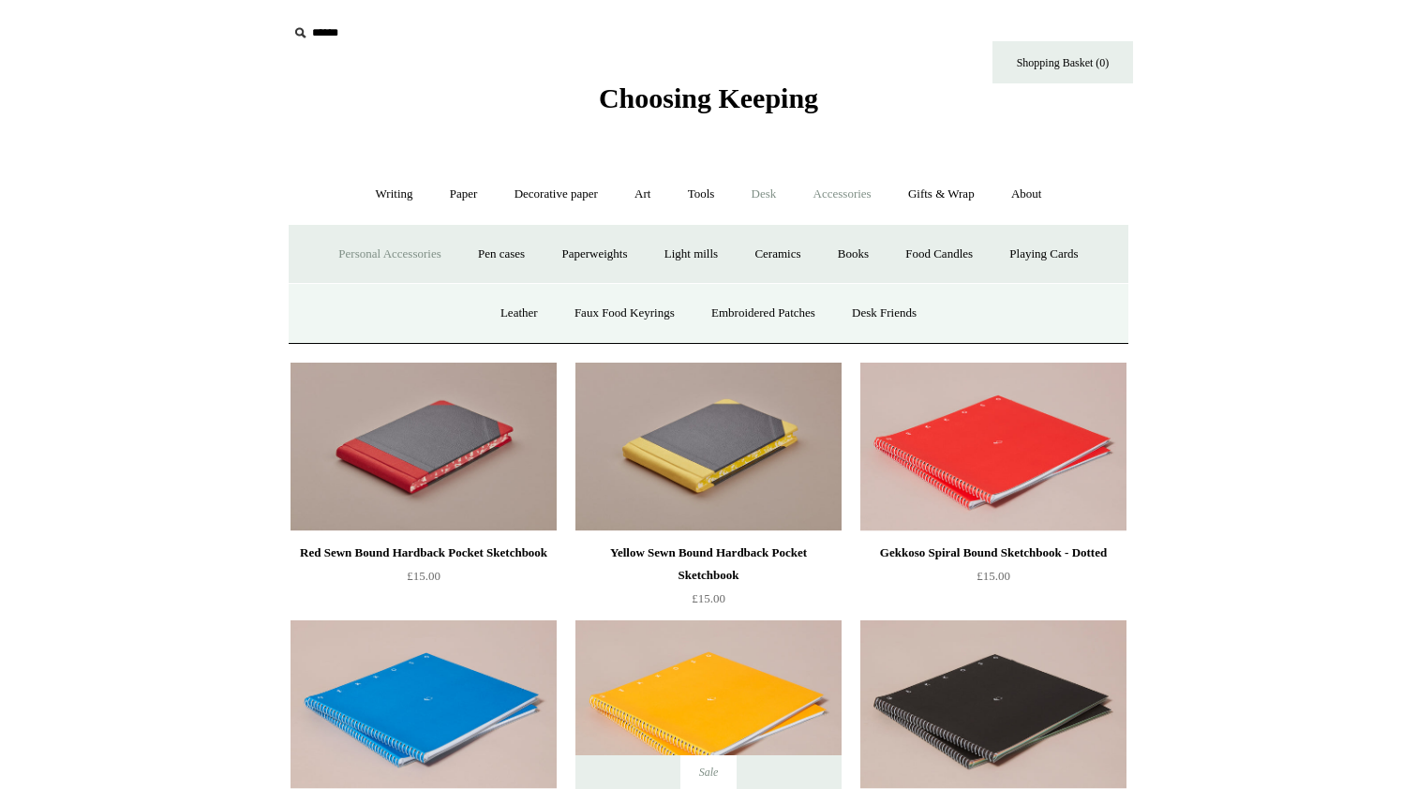
click at [763, 193] on link "Desk +" at bounding box center [764, 195] width 59 height 50
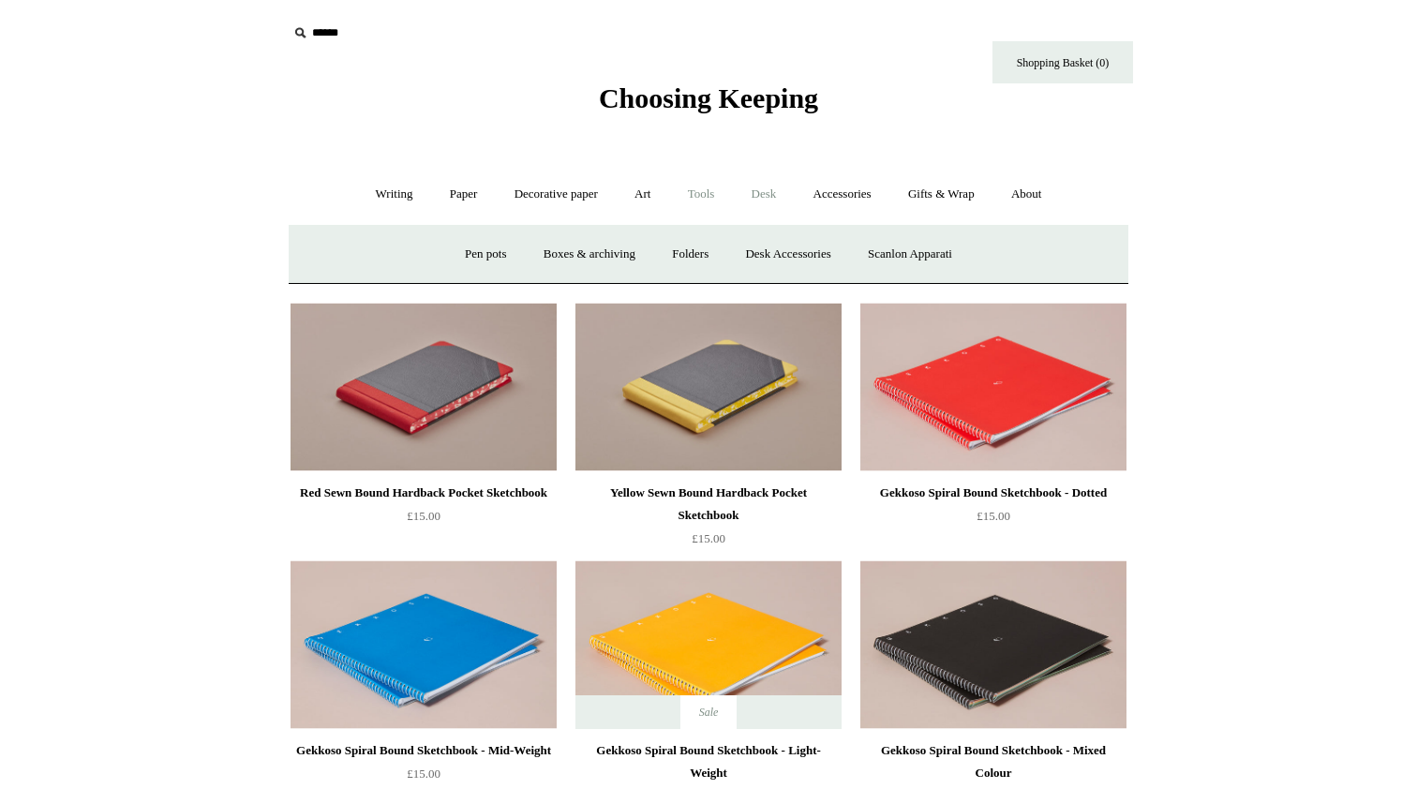
click at [703, 201] on link "Tools +" at bounding box center [701, 195] width 61 height 50
click at [678, 256] on link "Cutters" at bounding box center [675, 255] width 69 height 50
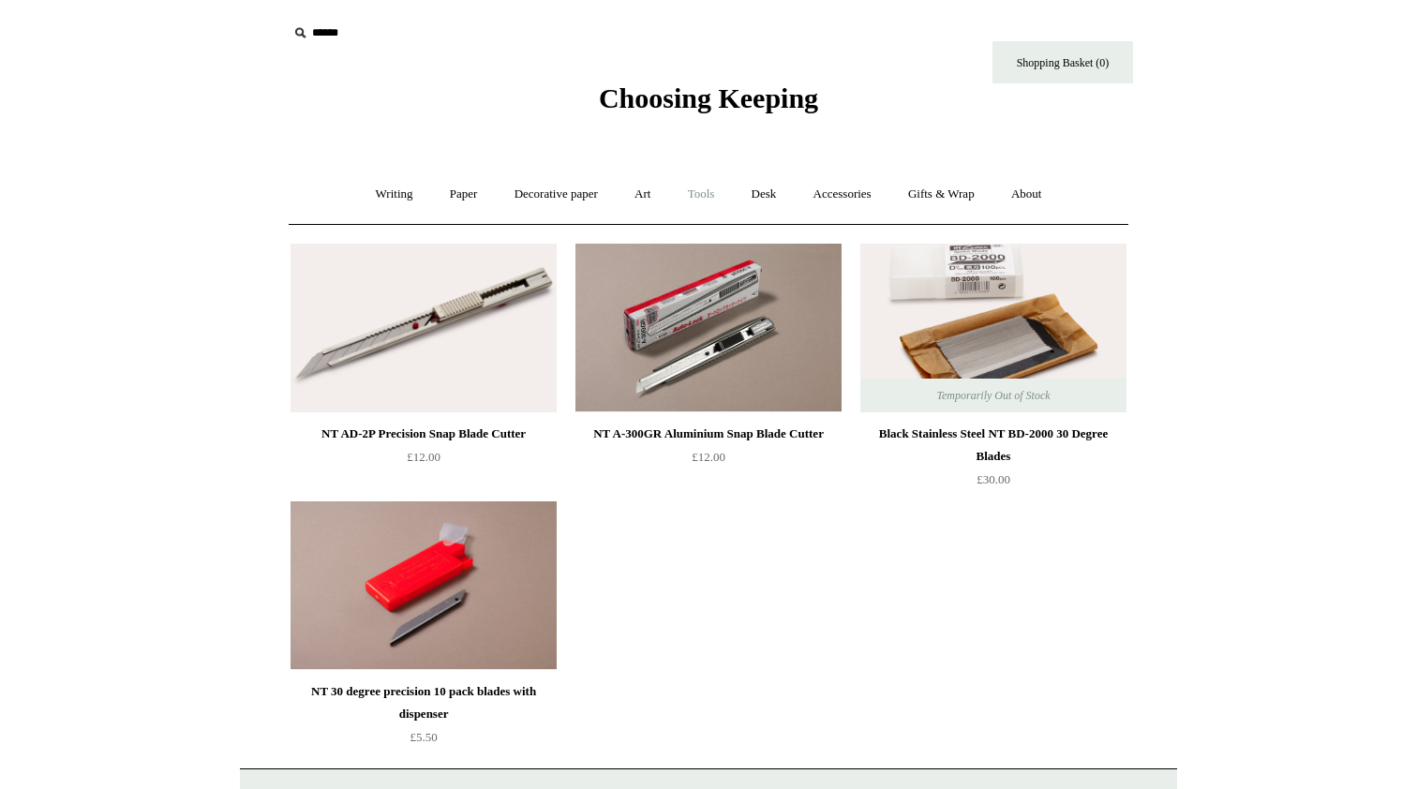
click at [706, 199] on link "Tools +" at bounding box center [701, 195] width 61 height 50
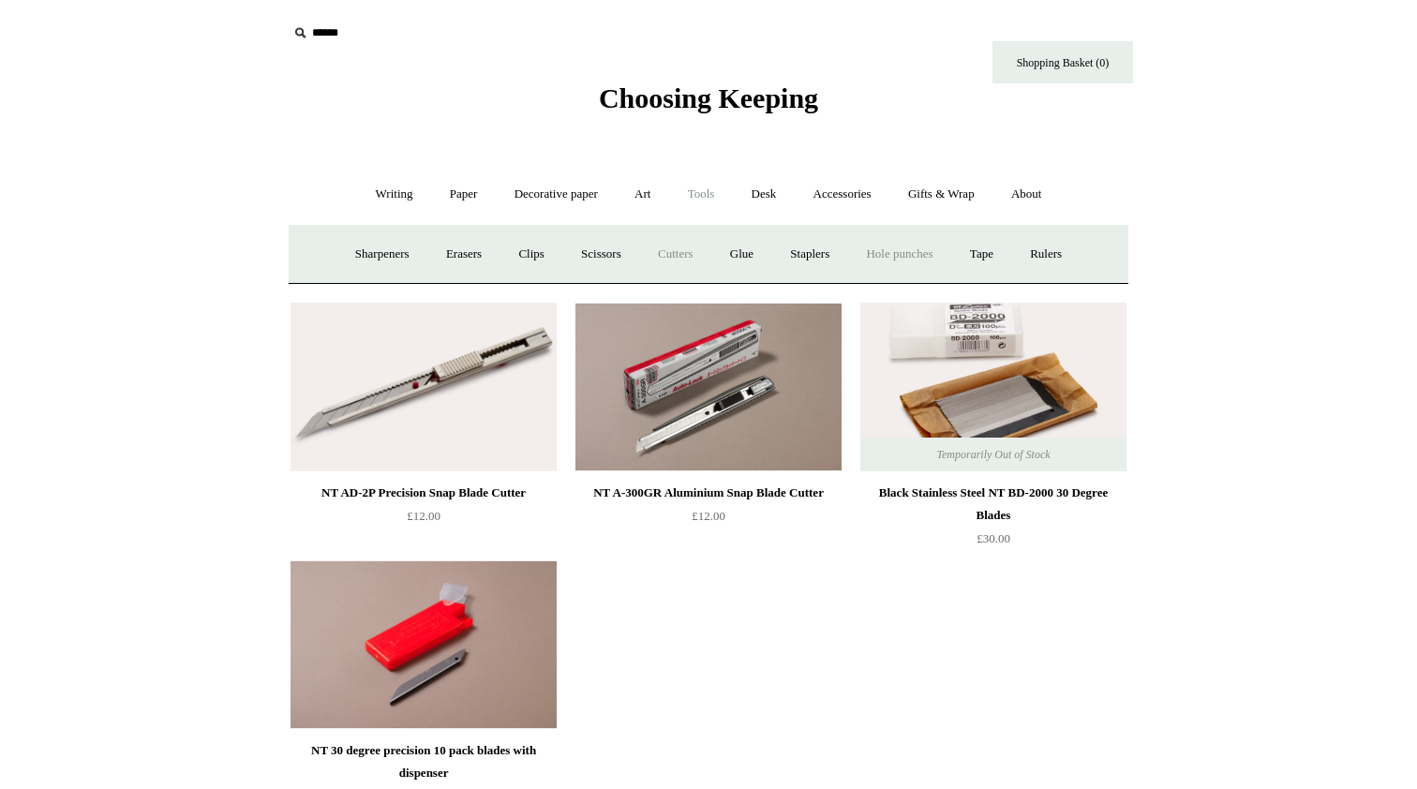
click at [923, 254] on link "Hole punches" at bounding box center [899, 255] width 100 height 50
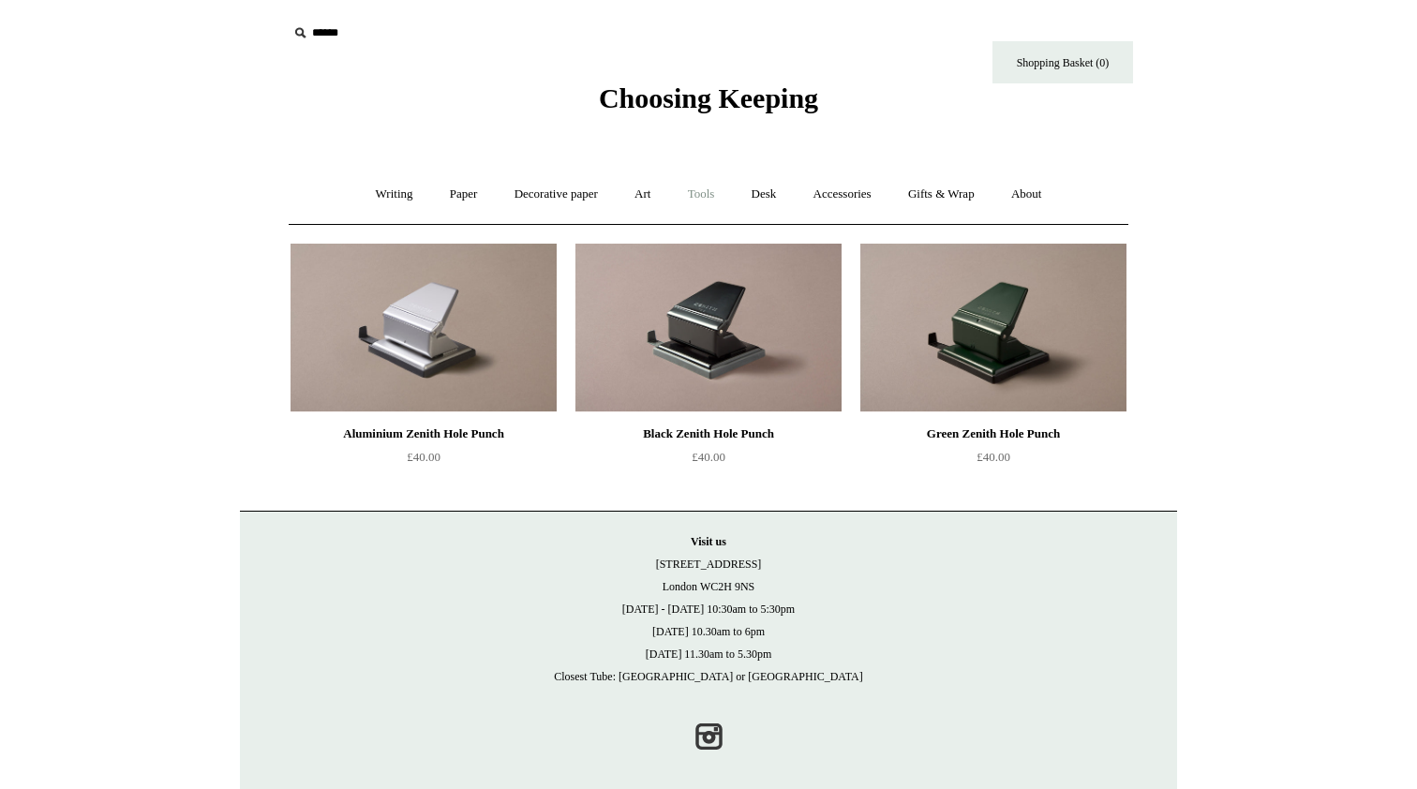
click at [691, 201] on link "Tools +" at bounding box center [701, 195] width 61 height 50
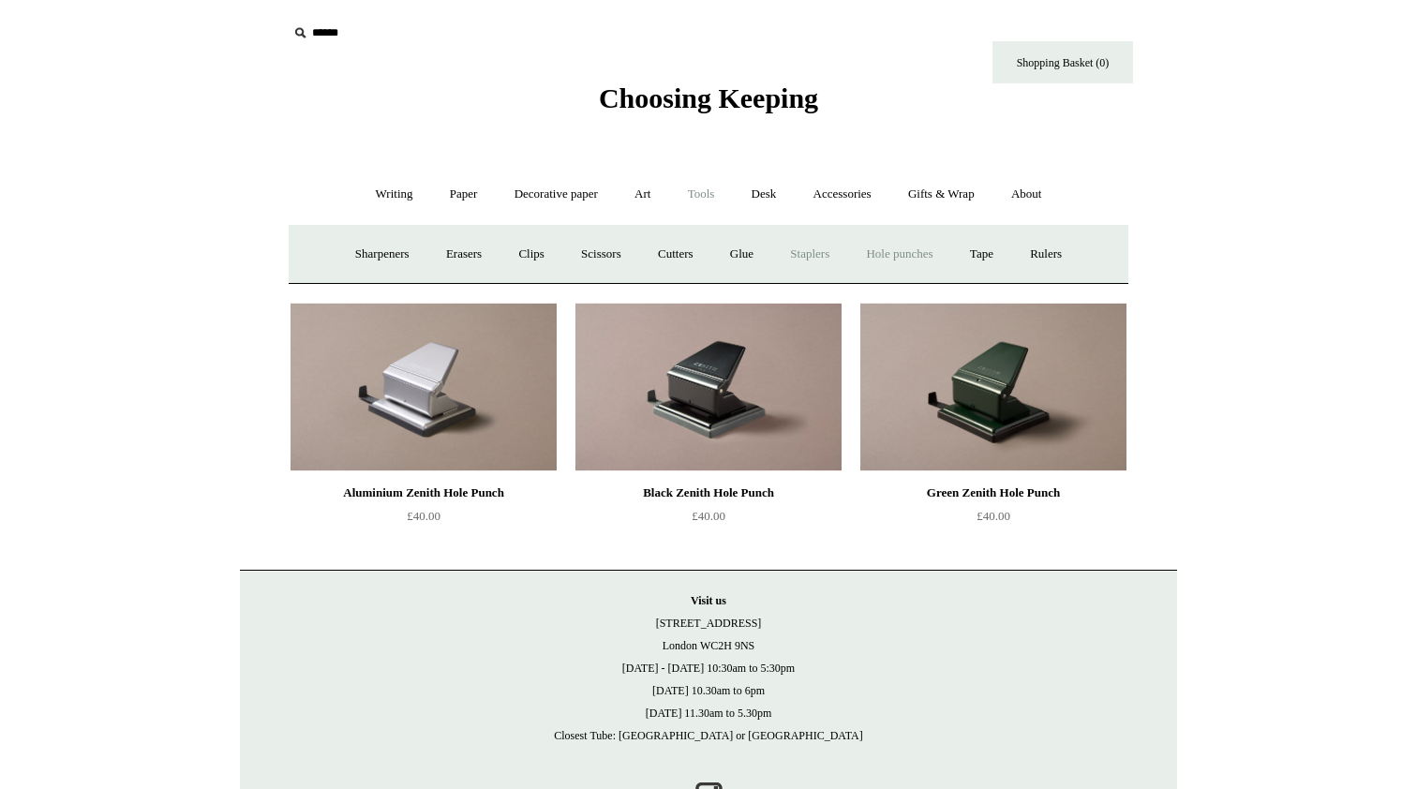
click at [807, 251] on link "Staplers +" at bounding box center [809, 255] width 73 height 50
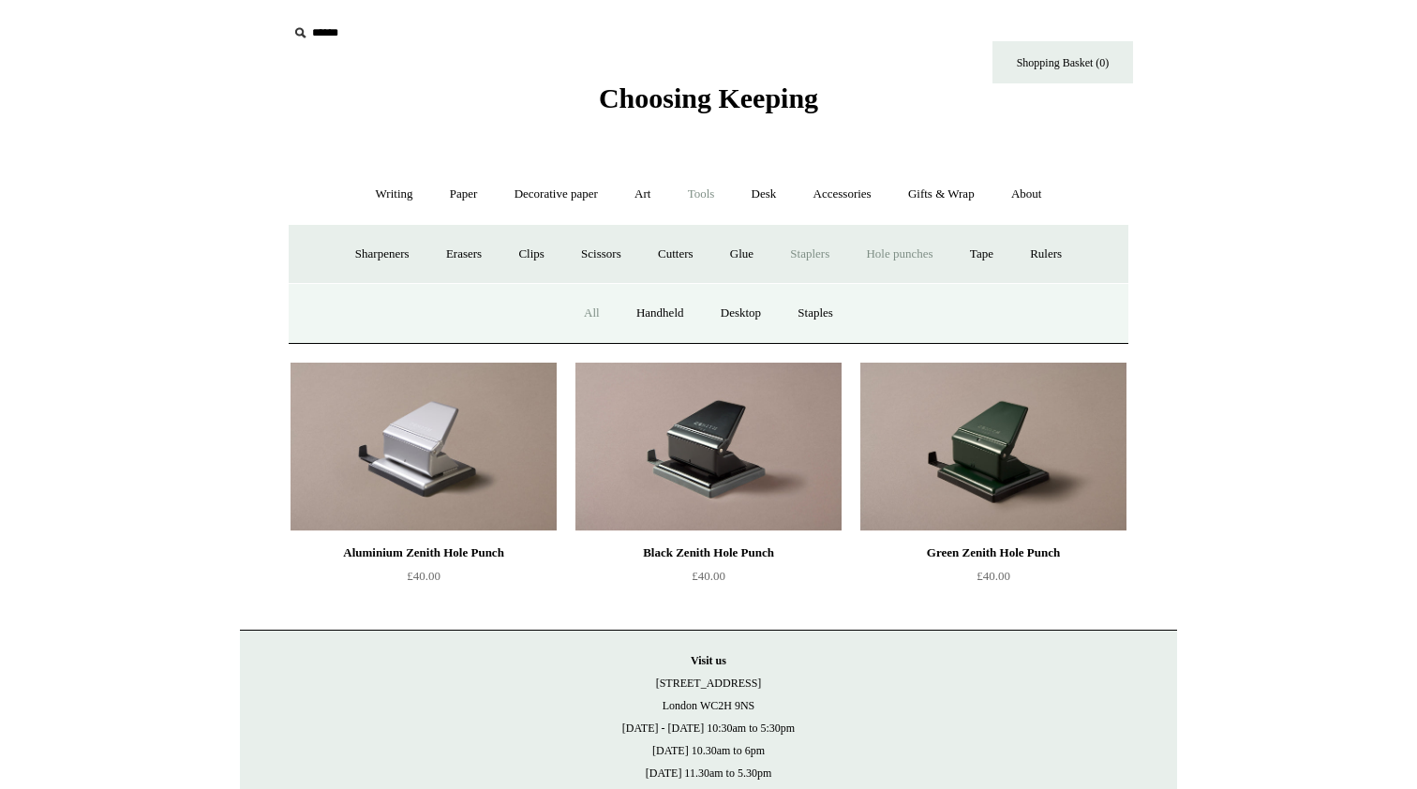
click at [589, 315] on link "All" at bounding box center [592, 314] width 50 height 50
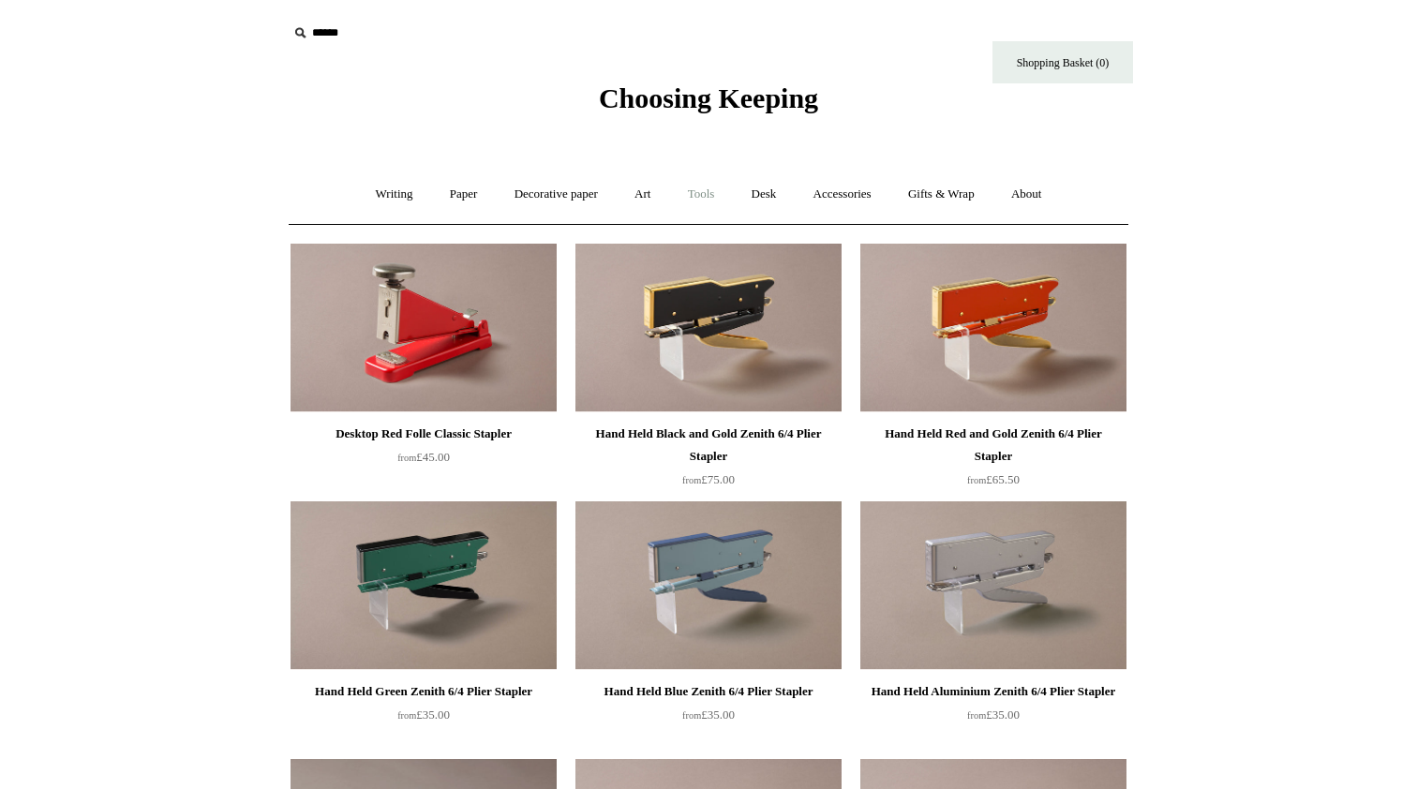
click at [694, 197] on link "Tools +" at bounding box center [701, 195] width 61 height 50
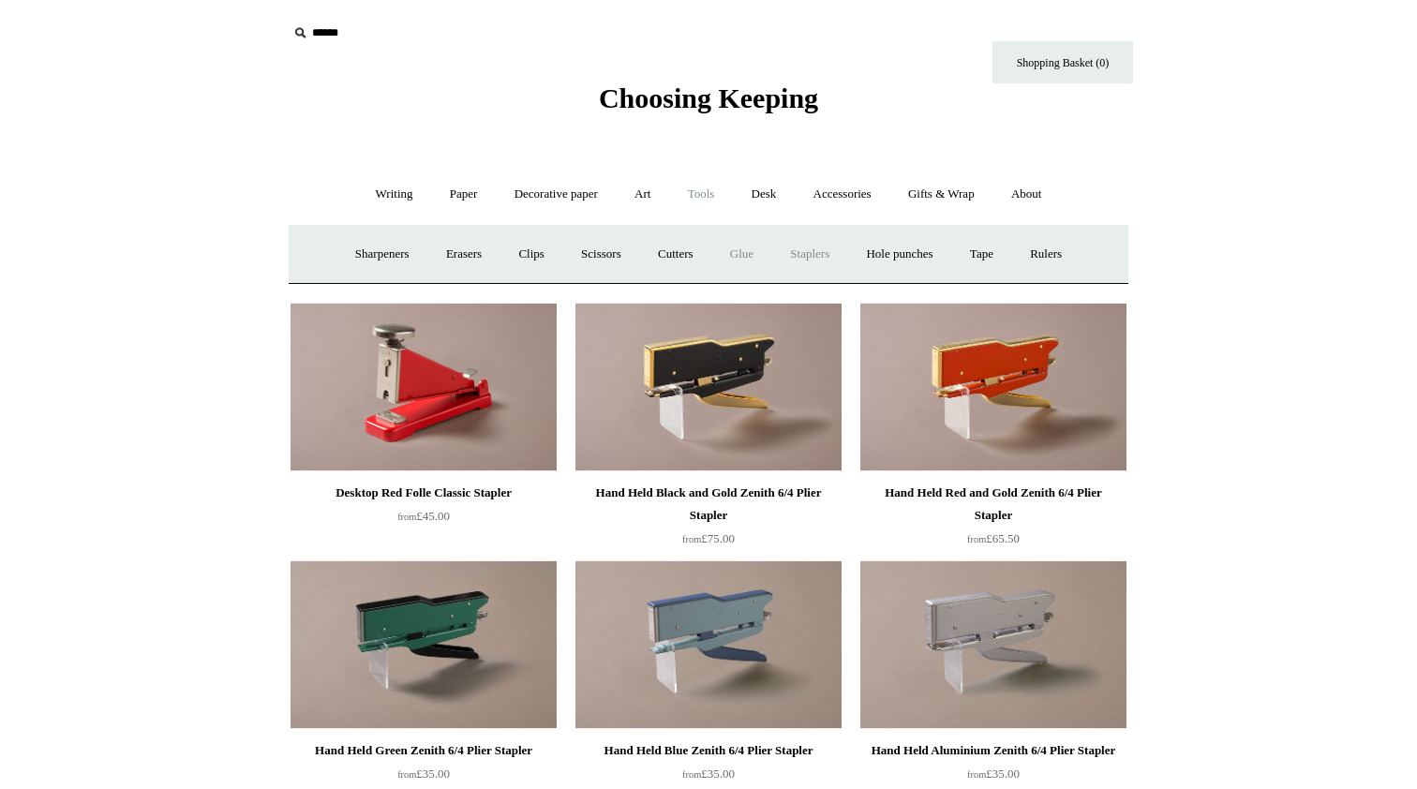
click at [737, 256] on link "Glue" at bounding box center [741, 255] width 57 height 50
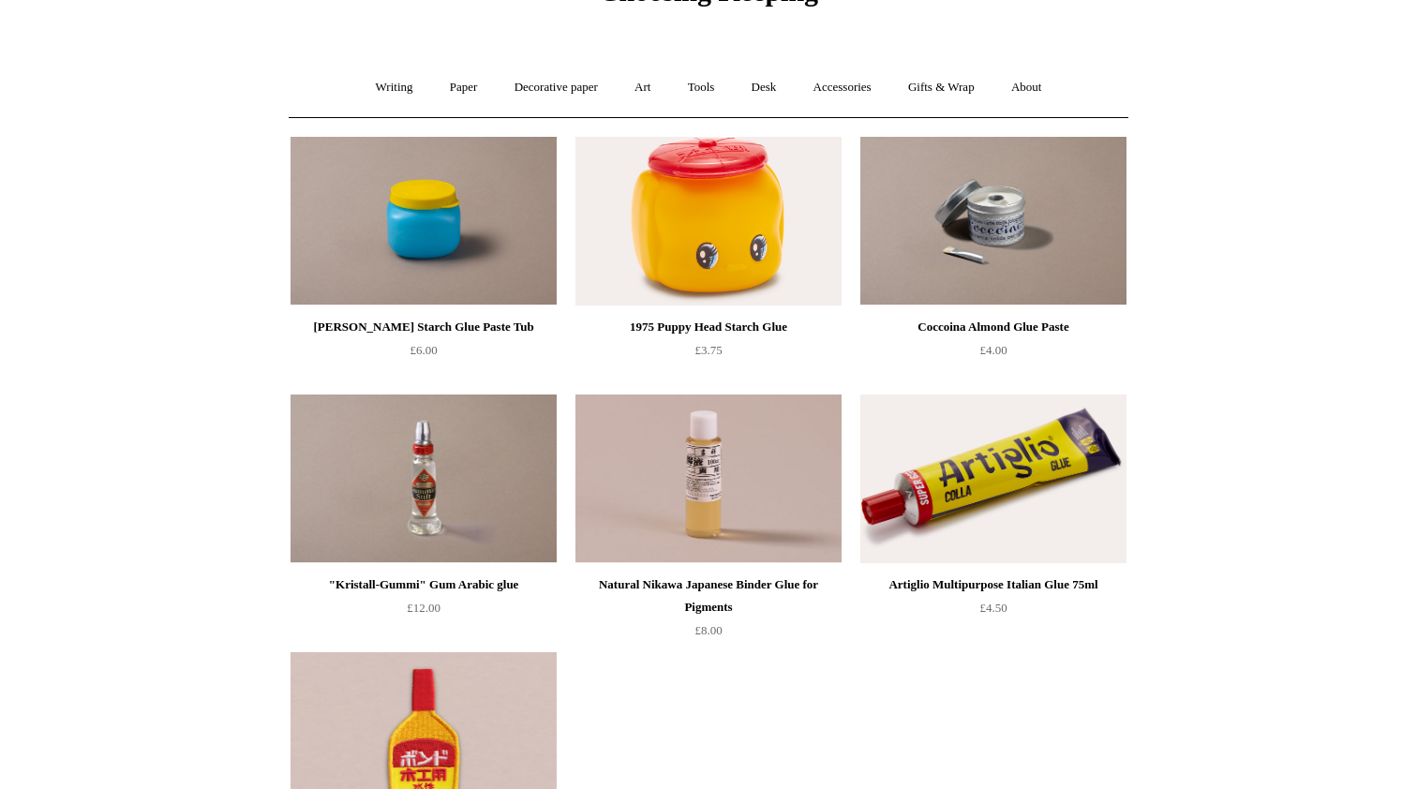
scroll to position [101, 0]
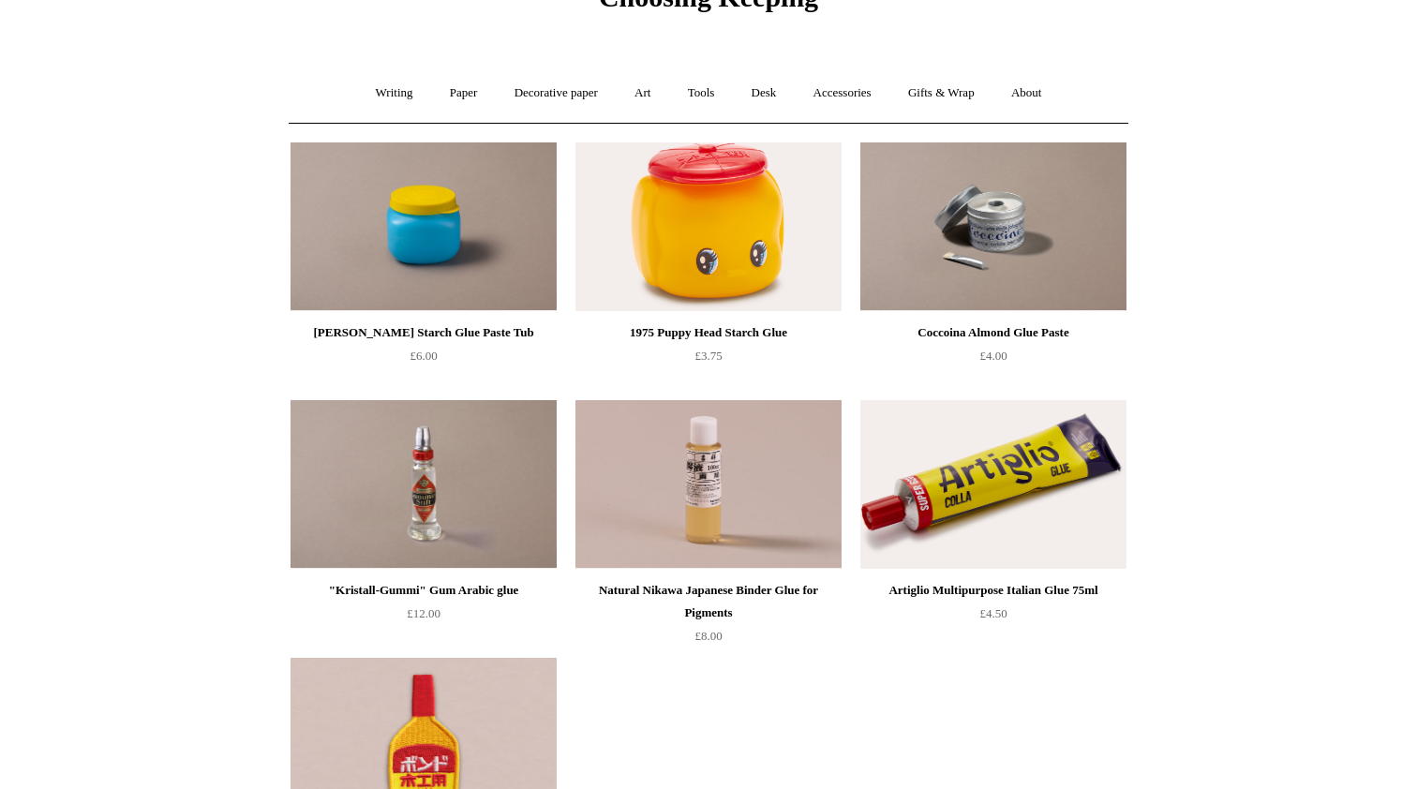
click at [693, 290] on img at bounding box center [708, 226] width 266 height 169
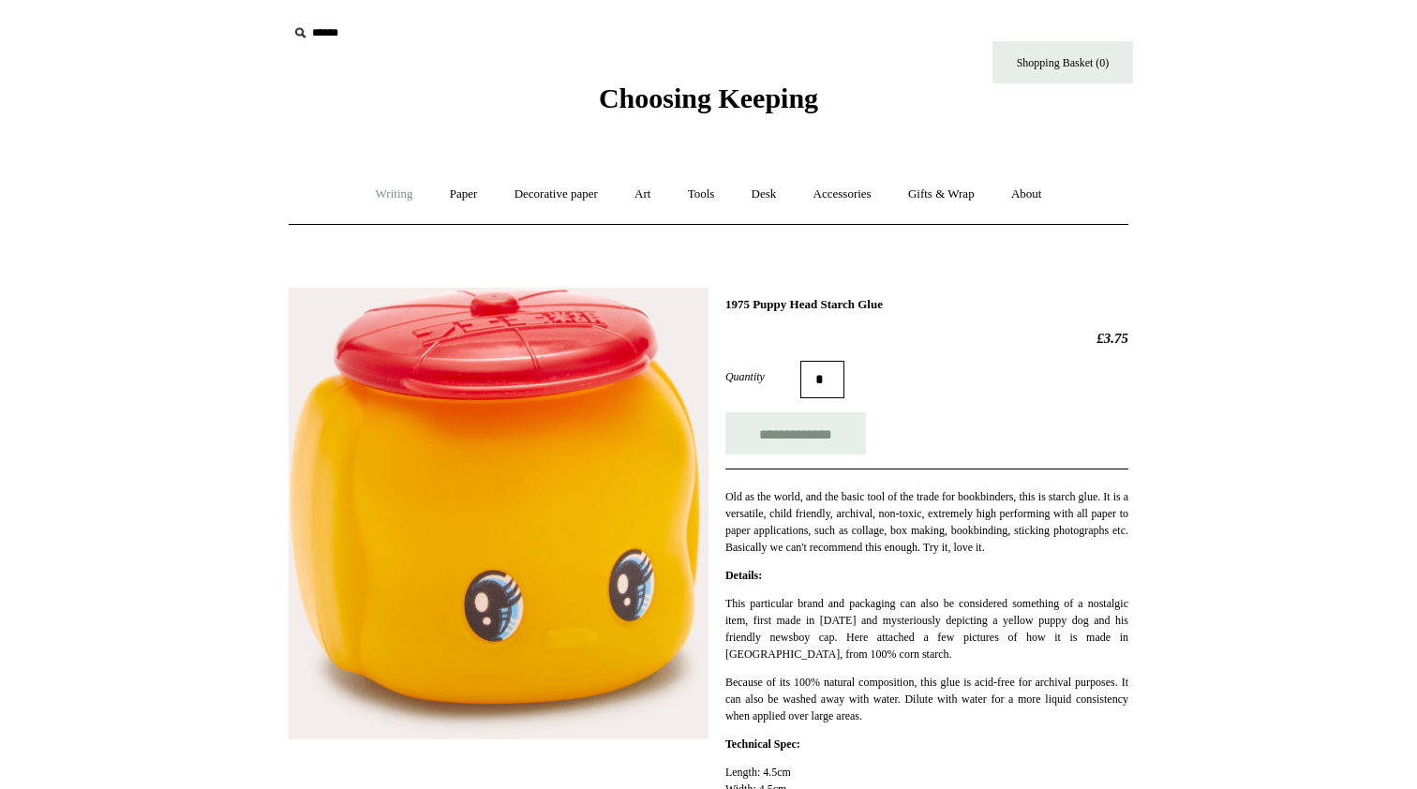
click at [375, 189] on link "Writing +" at bounding box center [394, 195] width 71 height 50
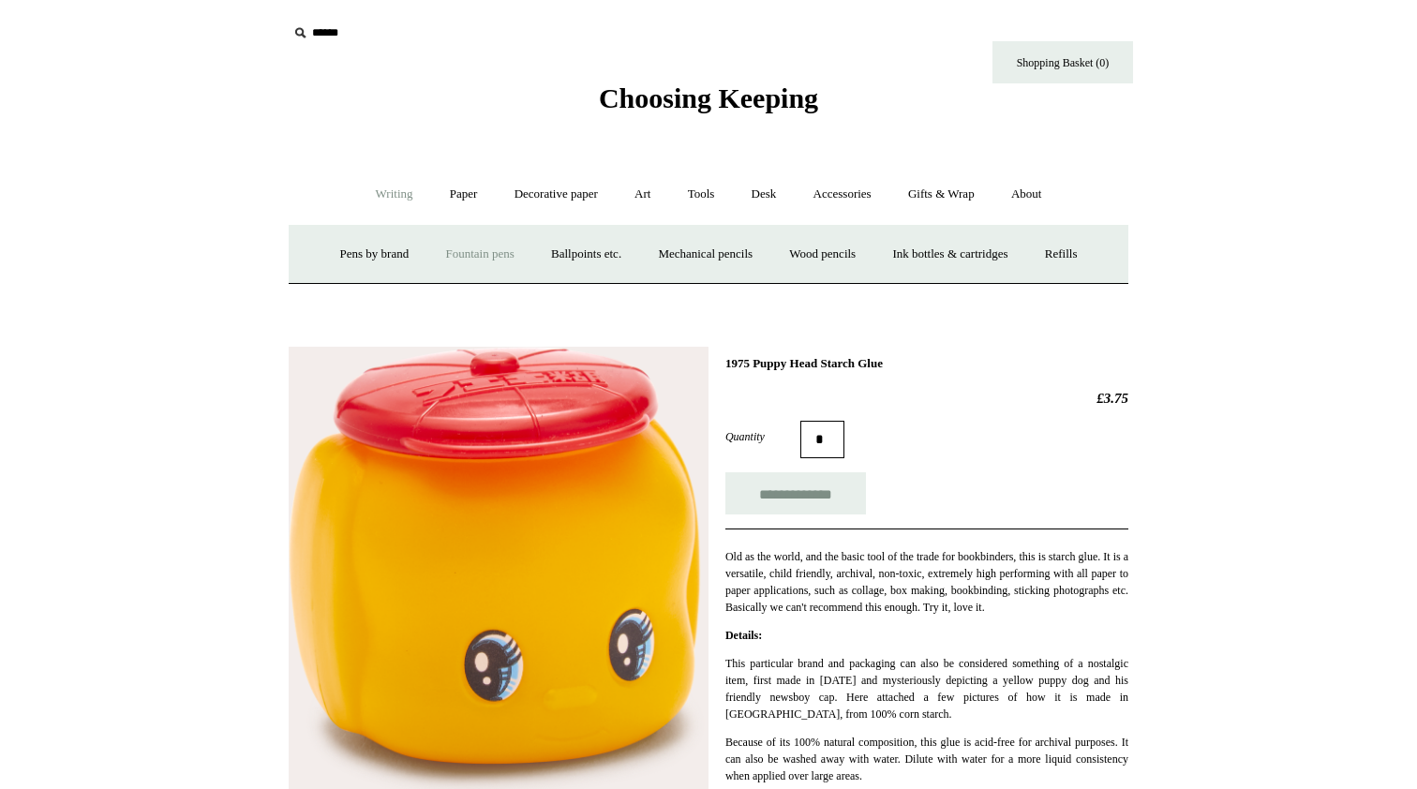
click at [437, 250] on link "Fountain pens +" at bounding box center [479, 255] width 102 height 50
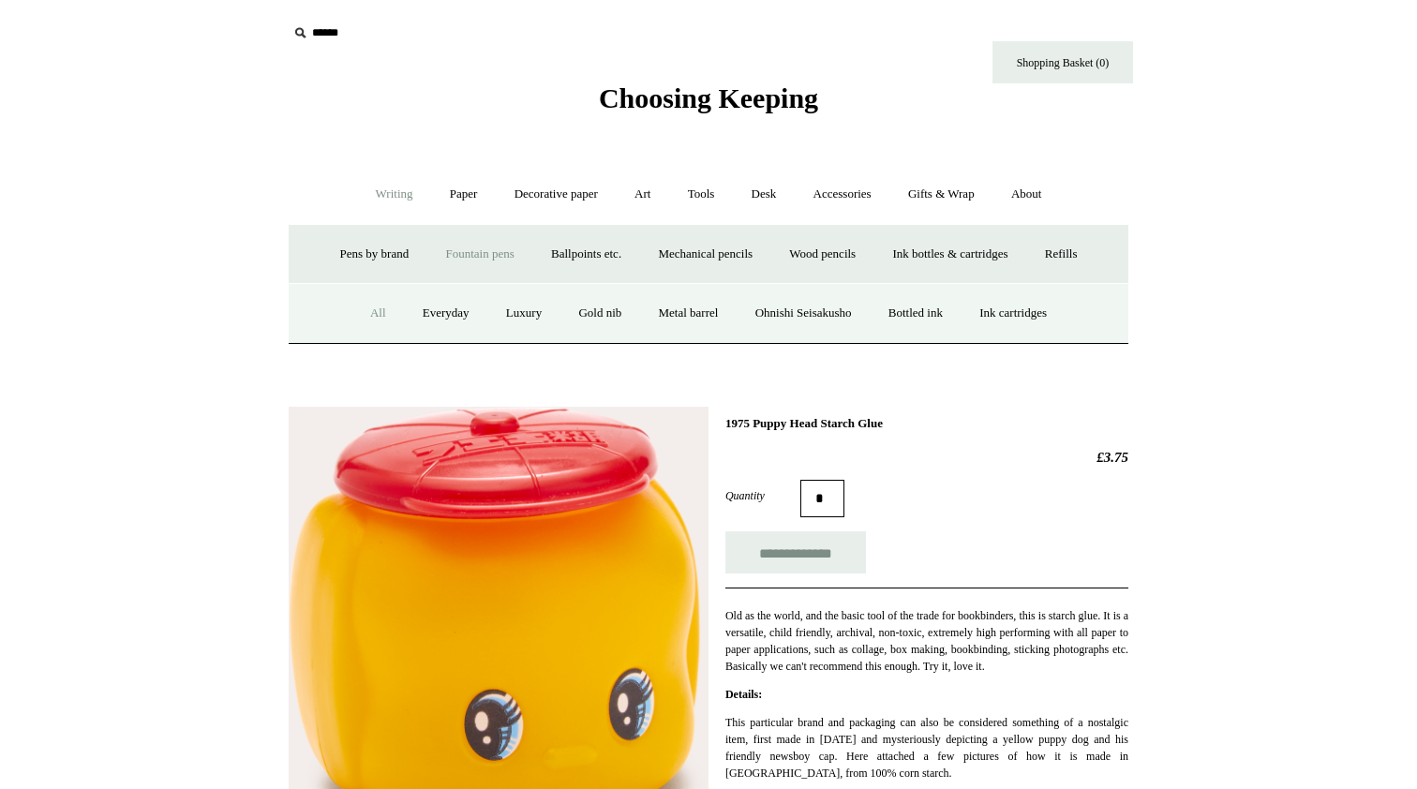
click at [373, 320] on link "All" at bounding box center [378, 314] width 50 height 50
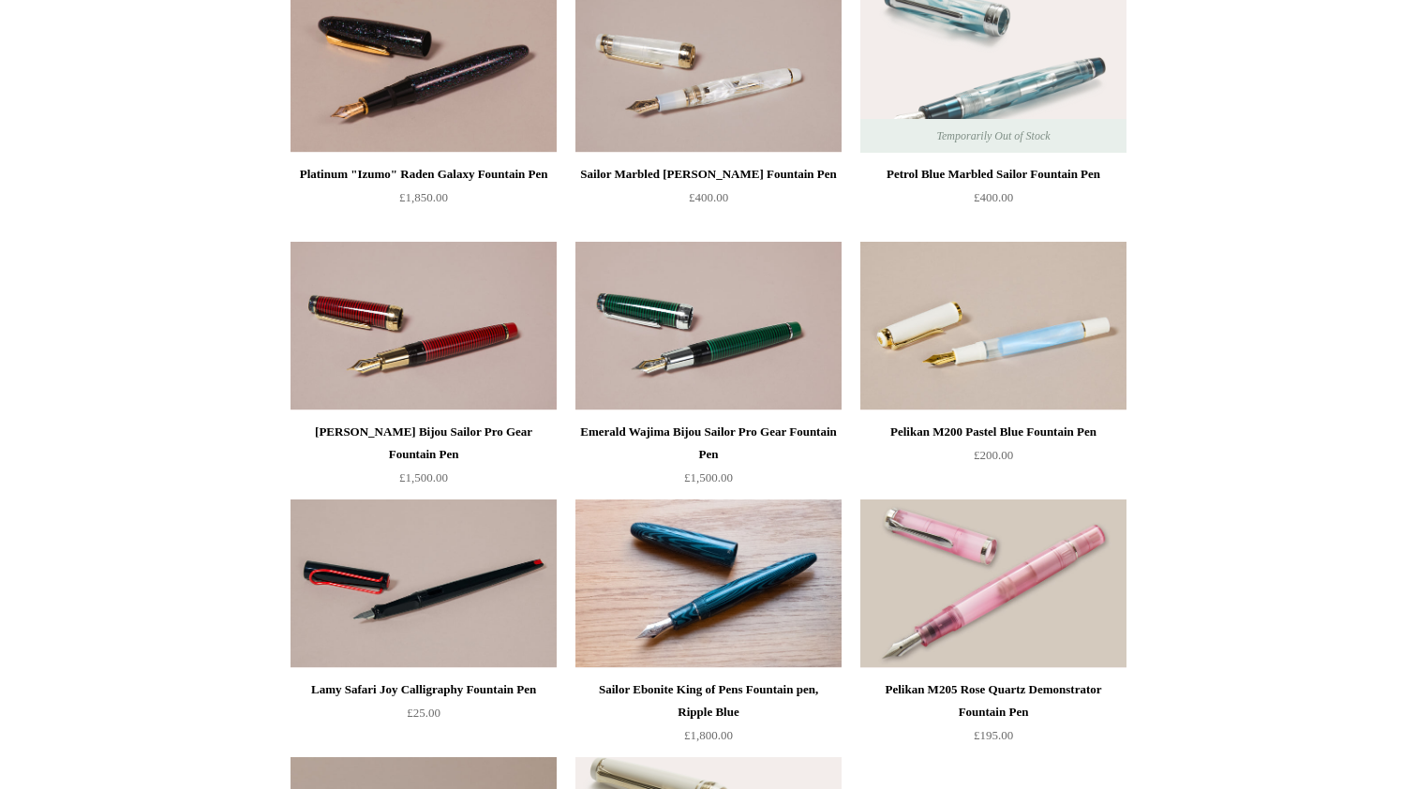
scroll to position [6990, 0]
